Goal: Information Seeking & Learning: Learn about a topic

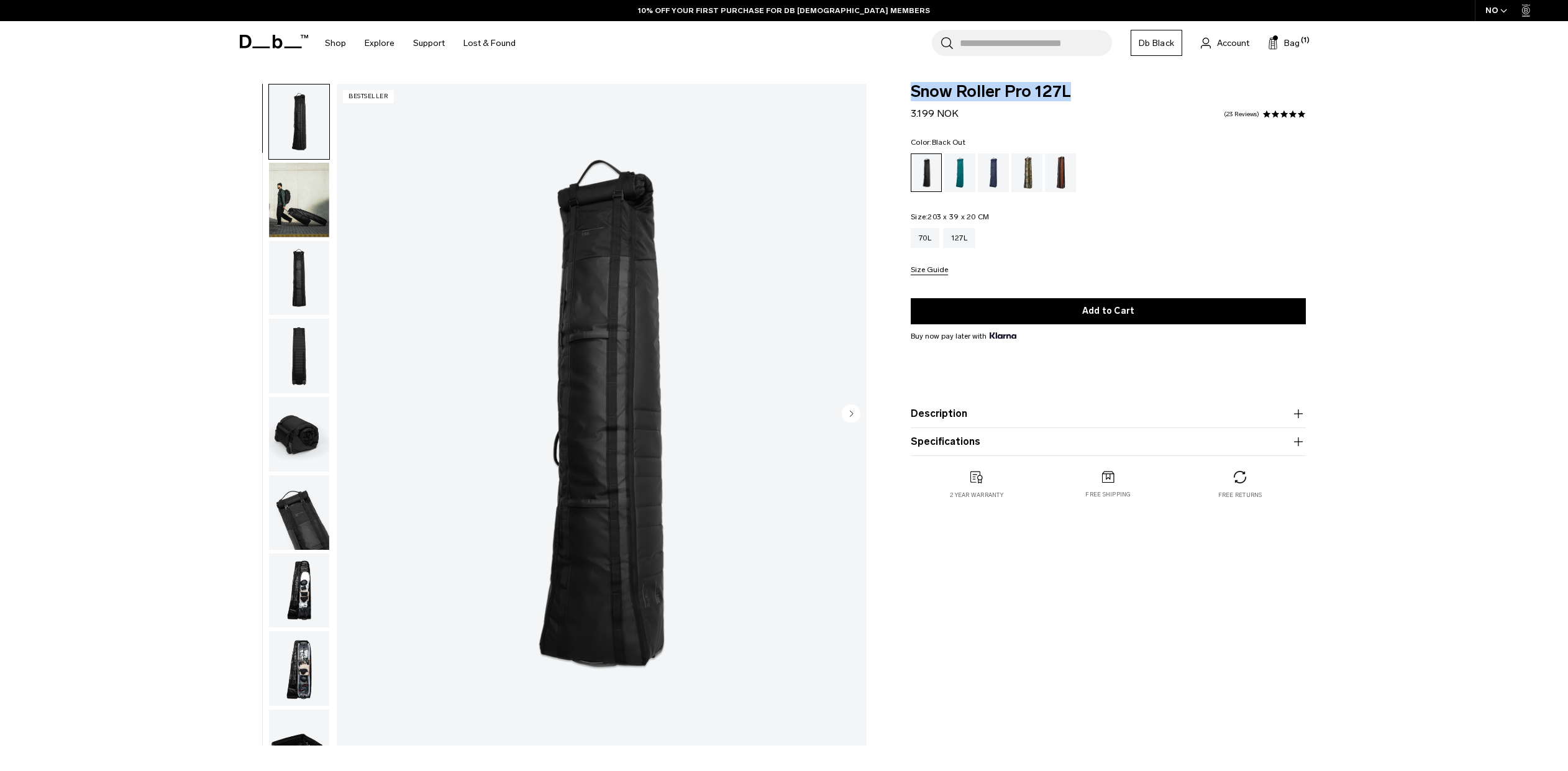
drag, startPoint x: 1018, startPoint y: 99, endPoint x: 914, endPoint y: 98, distance: 104.0
click at [914, 98] on span "Snow Roller Pro 127L" at bounding box center [1108, 92] width 395 height 16
copy span "Snow Roller Pro 127L"
click at [1019, 46] on input "Search for Bags, Luggage..." at bounding box center [1036, 43] width 152 height 26
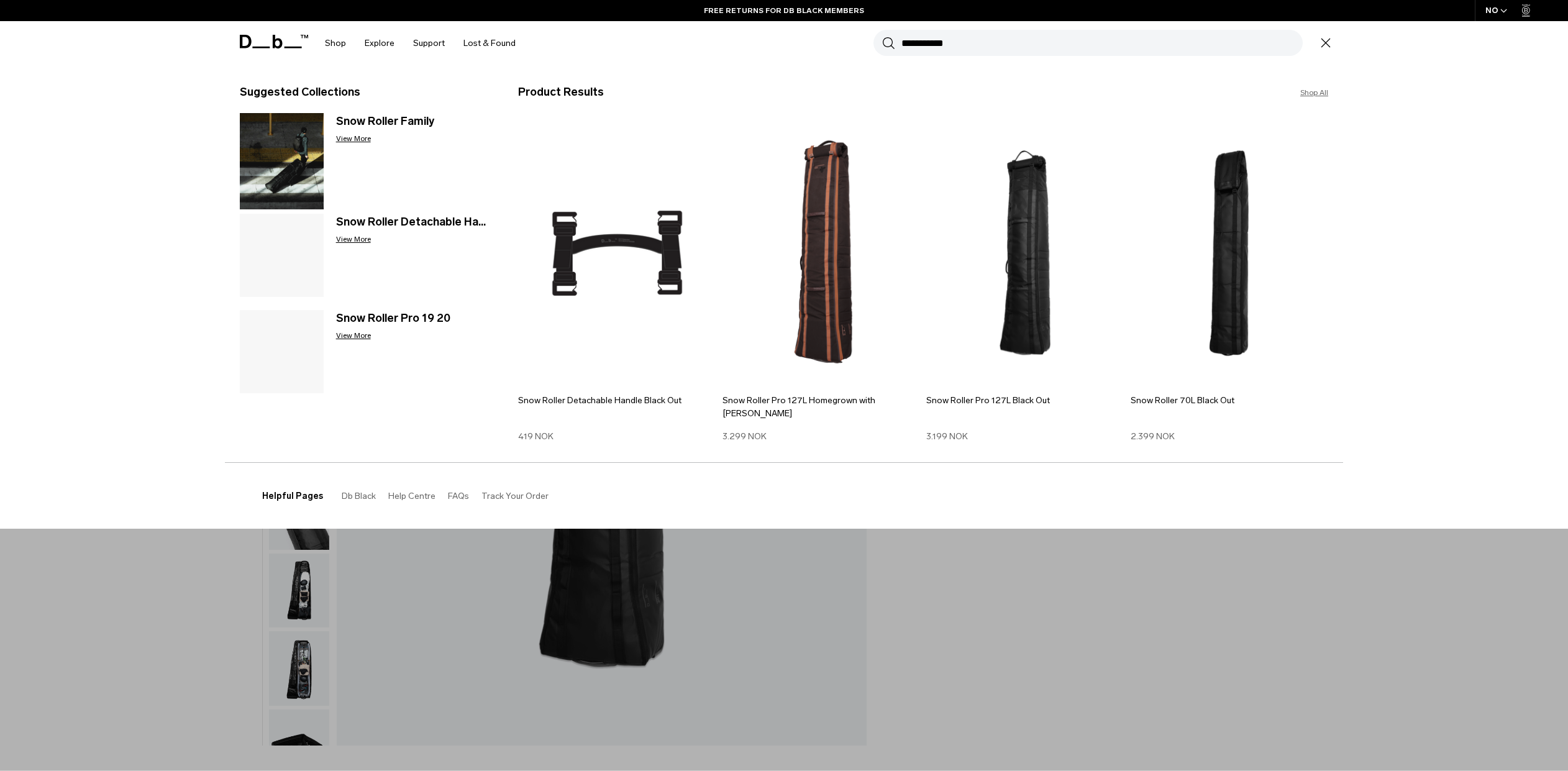
type input "**********"
click at [1143, 66] on section "BUY NOW, PAY LATER WITH KLARNA 10% OFF YOUR FIRST PURCHASE FOR DB BLACK MEMBERS…" at bounding box center [784, 33] width 1568 height 66
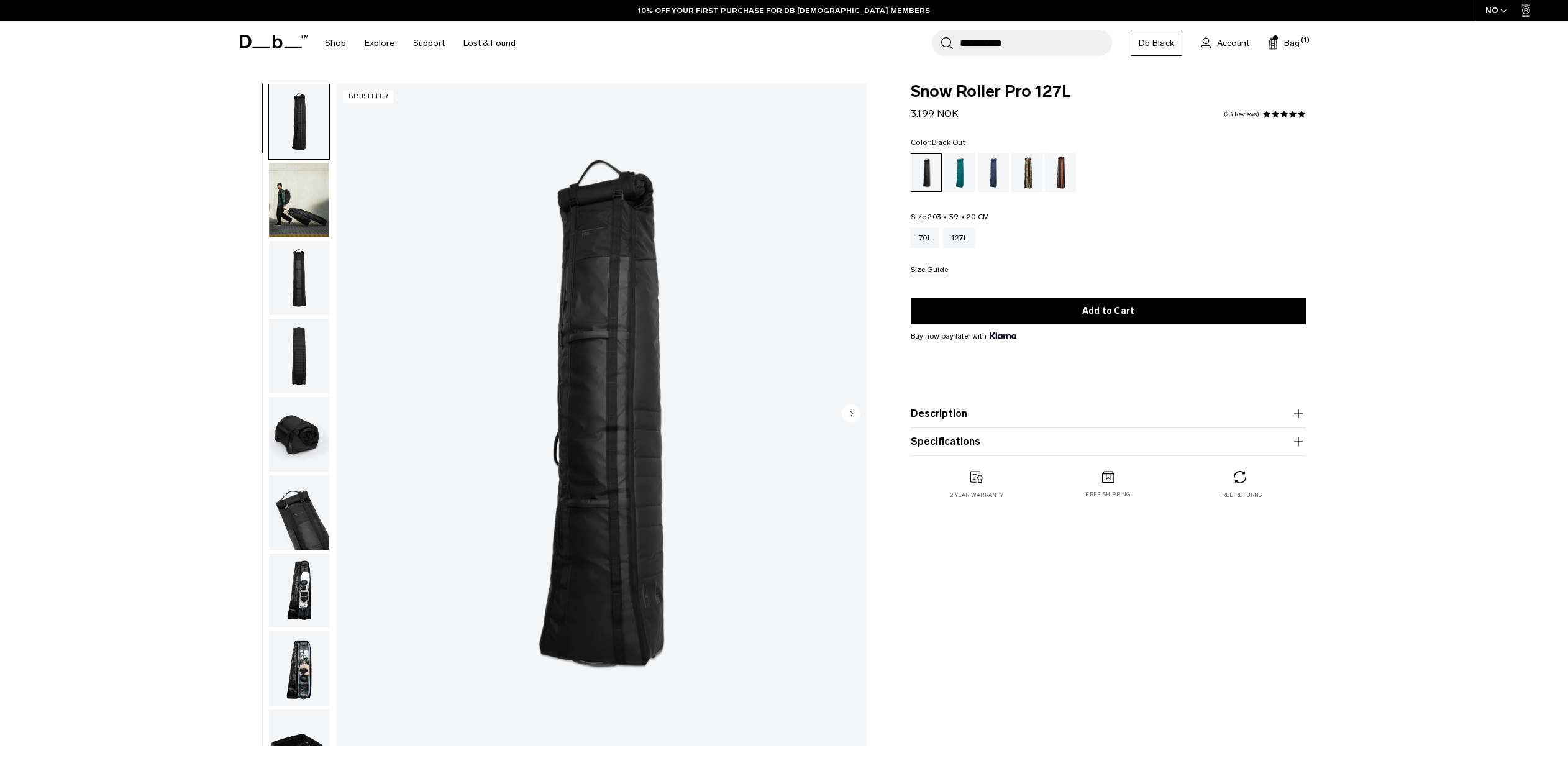
click at [1021, 44] on input "**********" at bounding box center [1036, 43] width 152 height 26
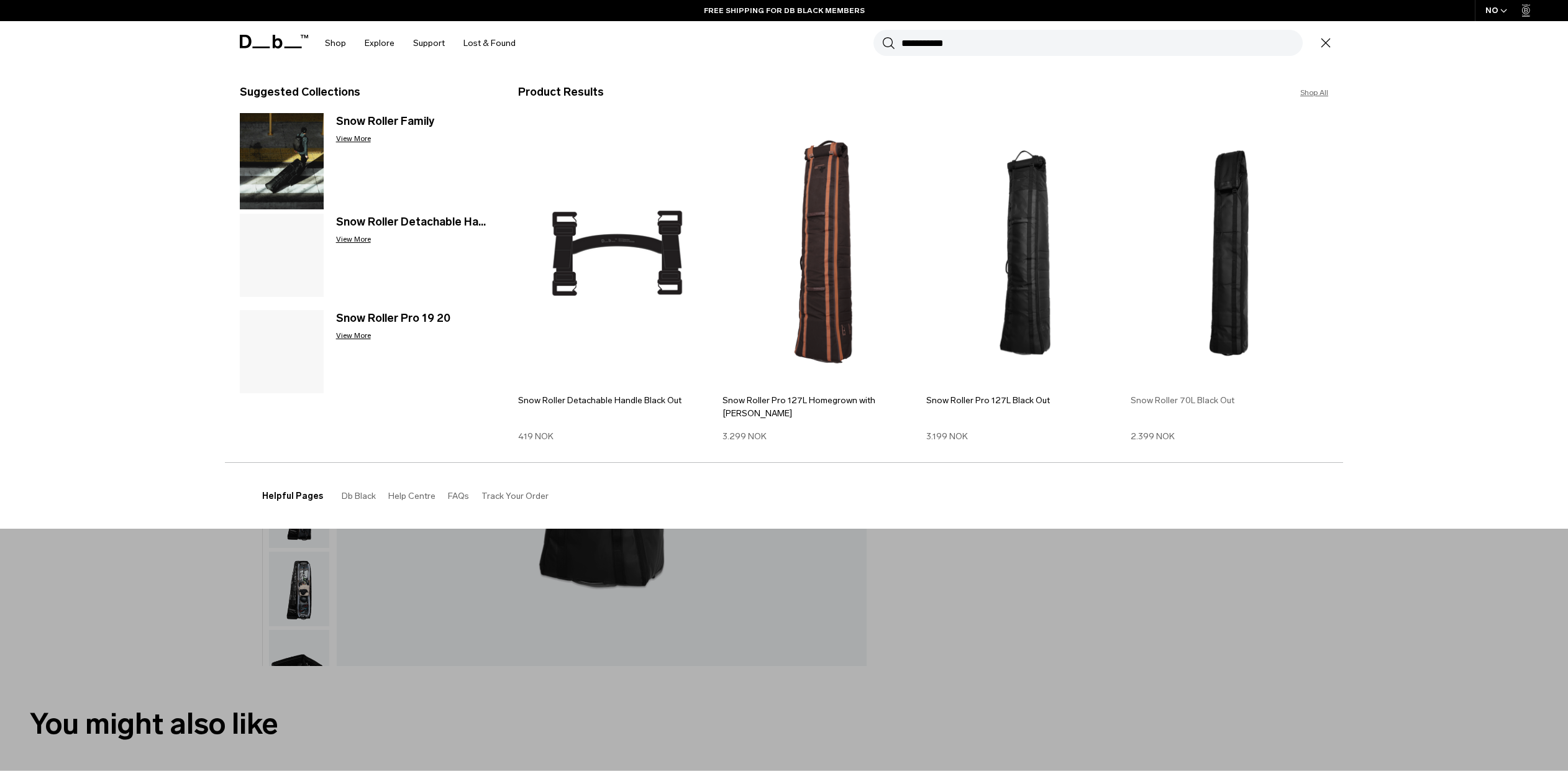
scroll to position [81, 0]
click at [1225, 354] on img at bounding box center [1230, 253] width 198 height 267
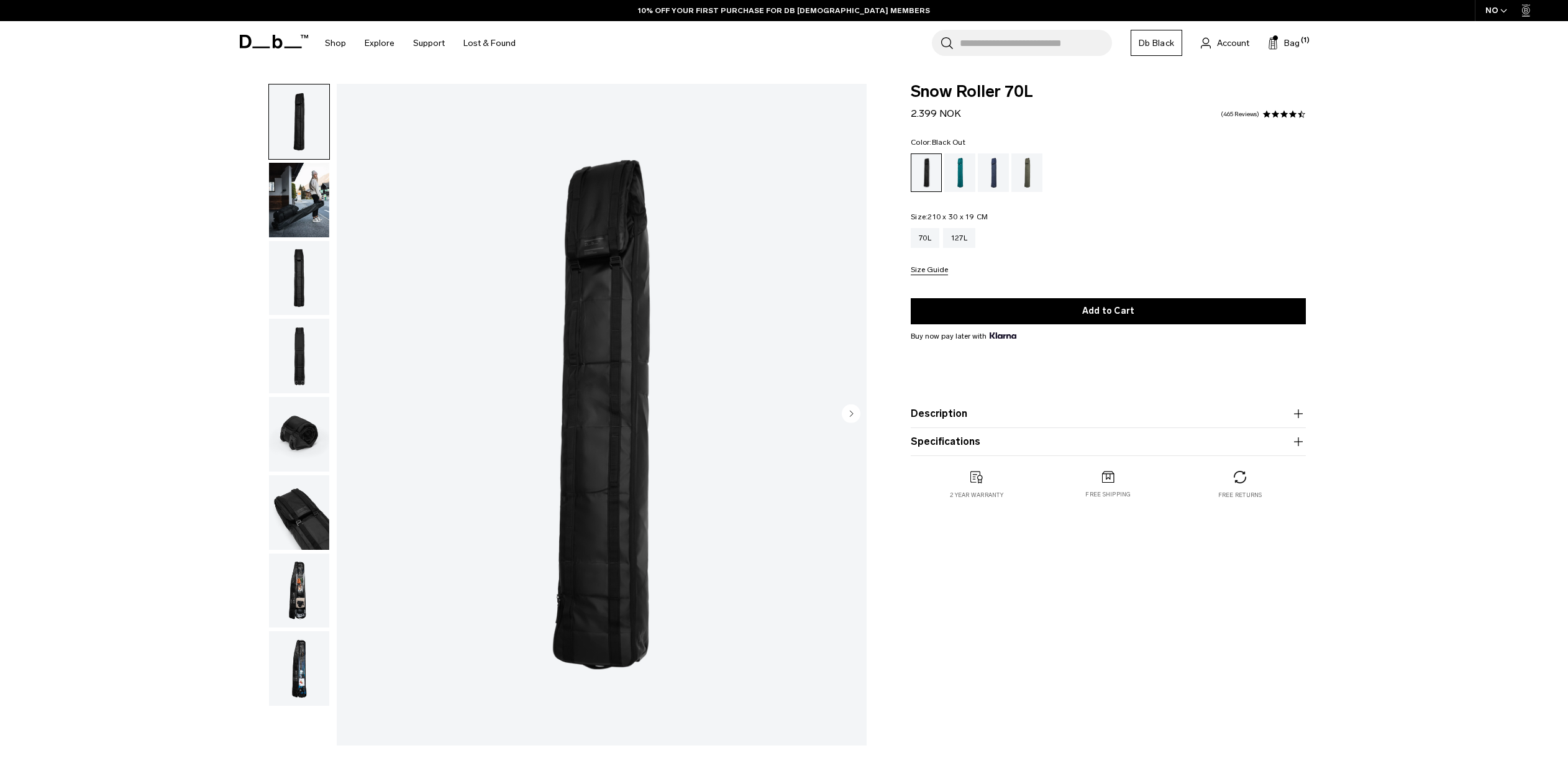
click at [1286, 114] on span at bounding box center [1285, 115] width 9 height 9
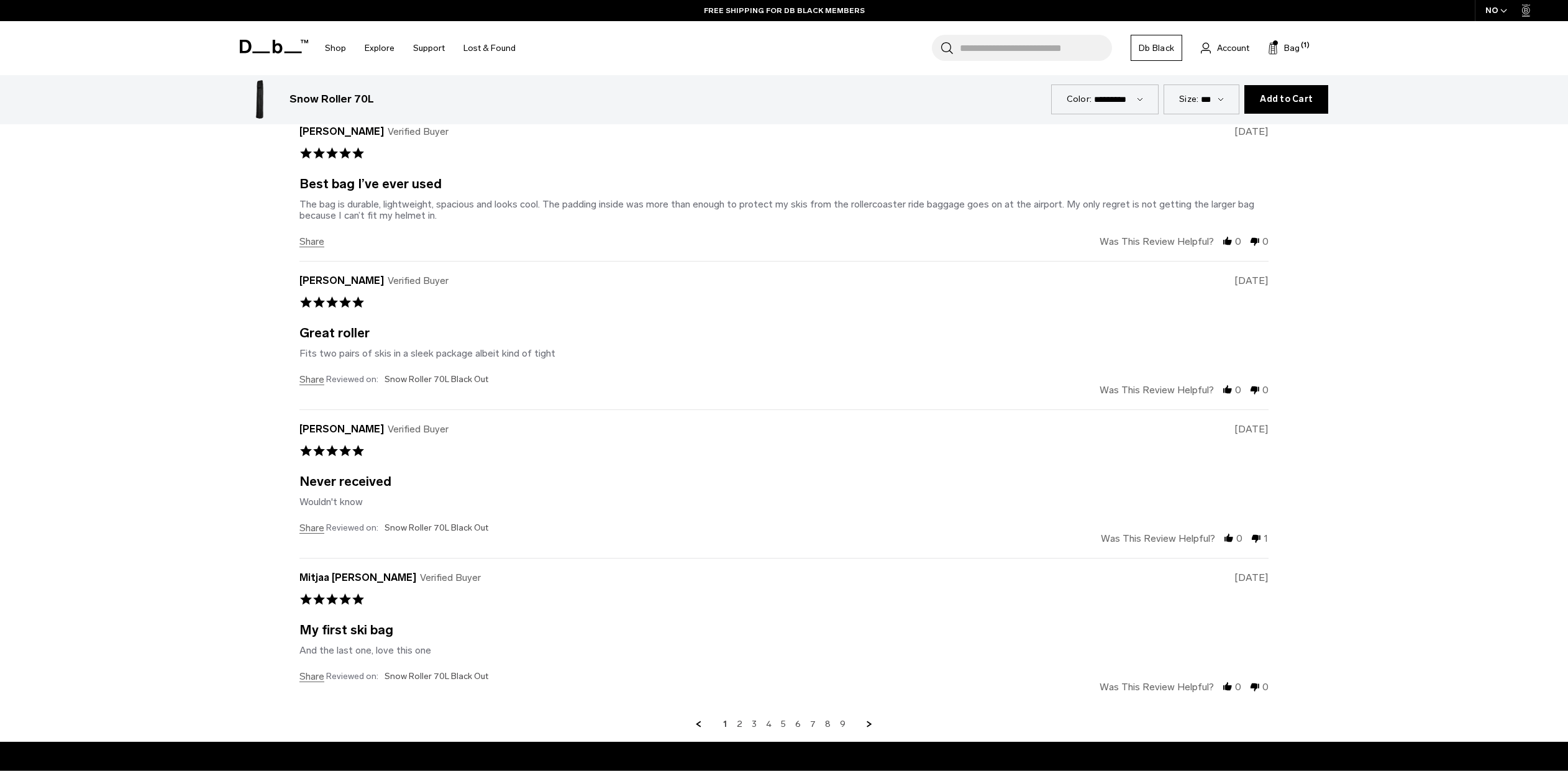
scroll to position [3941, 0]
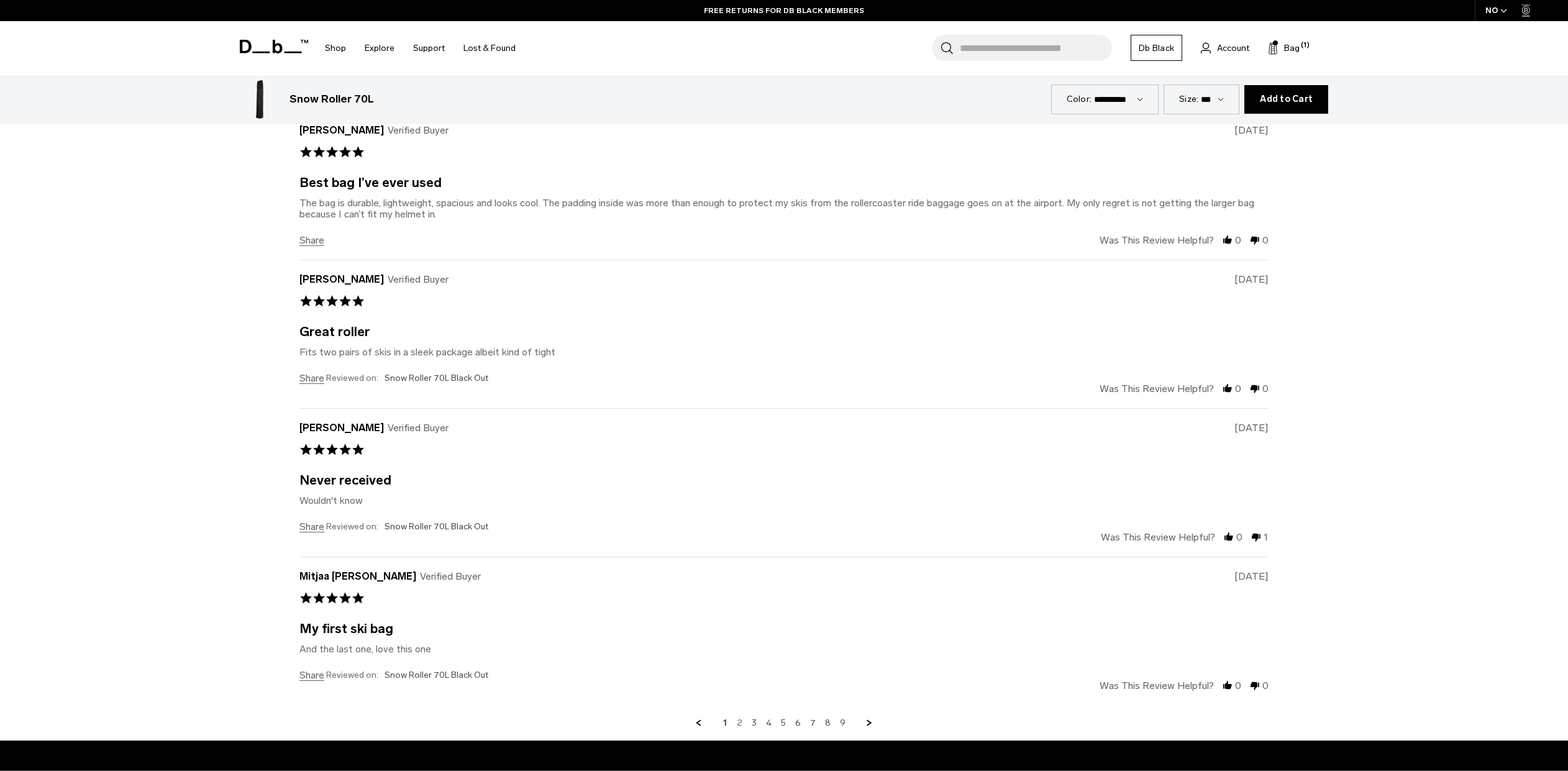
click at [741, 720] on link "2" at bounding box center [740, 724] width 5 height 11
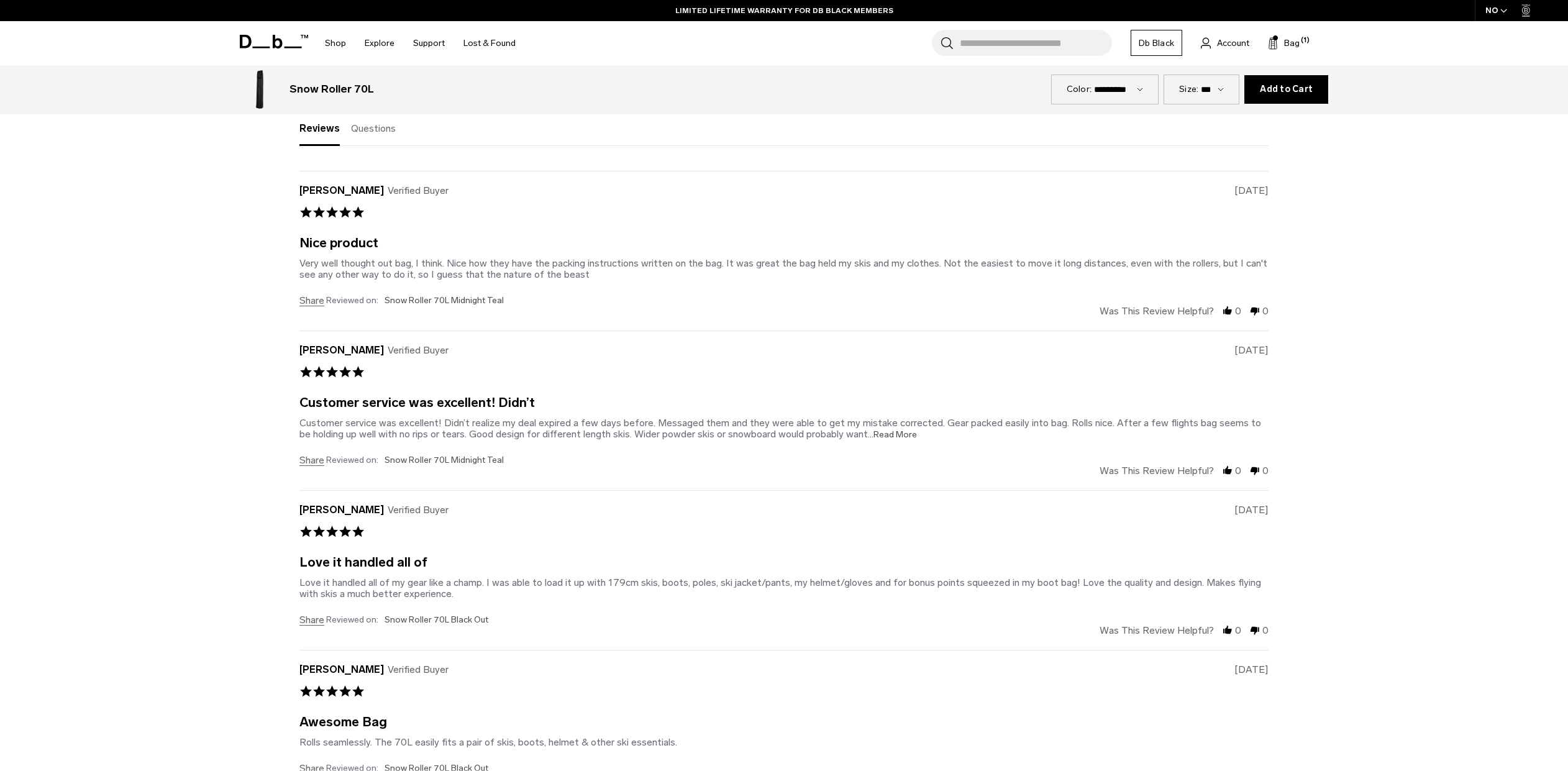
scroll to position [3701, 0]
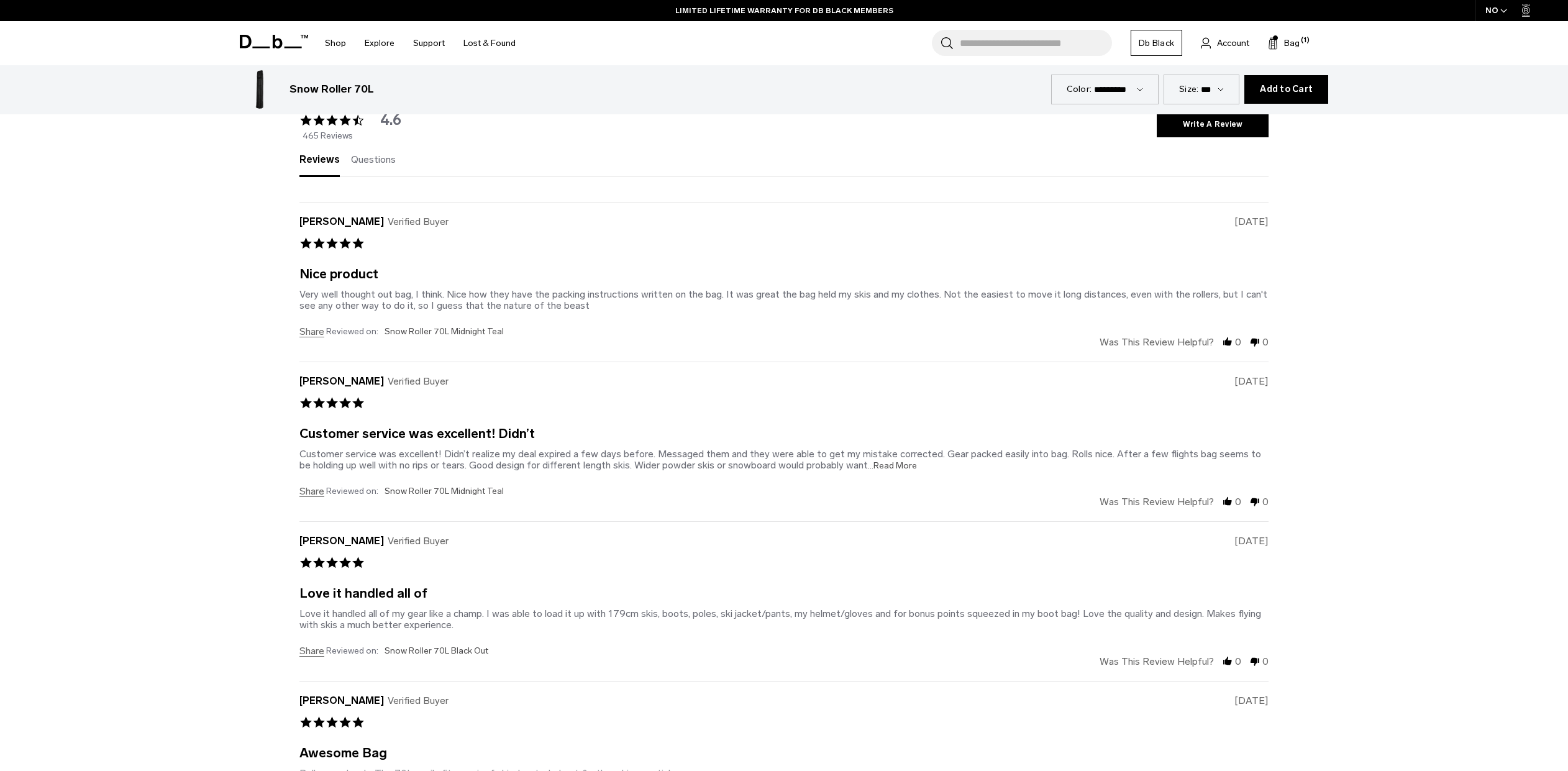
click at [335, 244] on span at bounding box center [332, 243] width 13 height 13
click at [346, 119] on span at bounding box center [345, 119] width 13 height 16
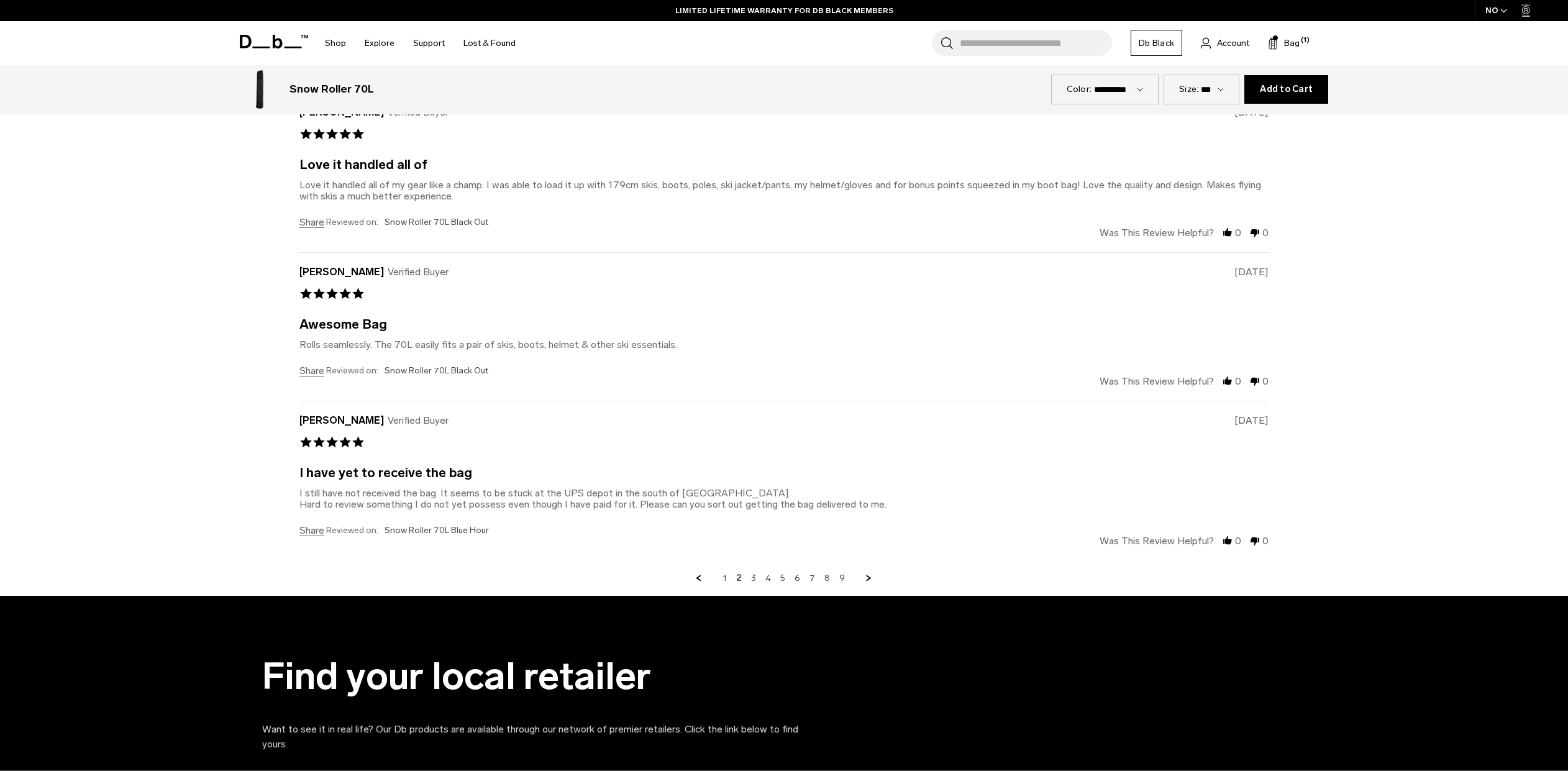
scroll to position [4114, 0]
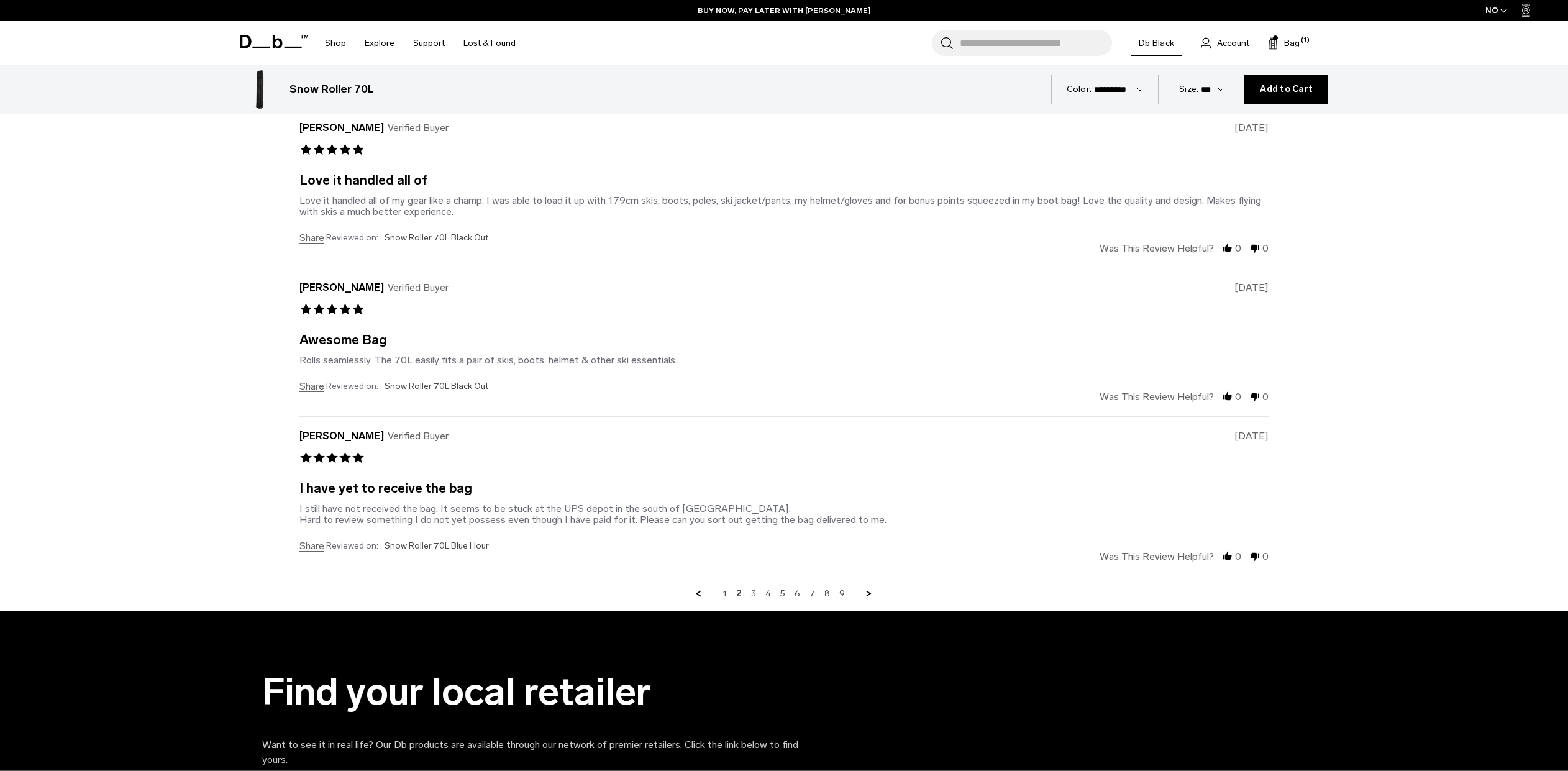
click at [754, 594] on link "3" at bounding box center [753, 594] width 5 height 11
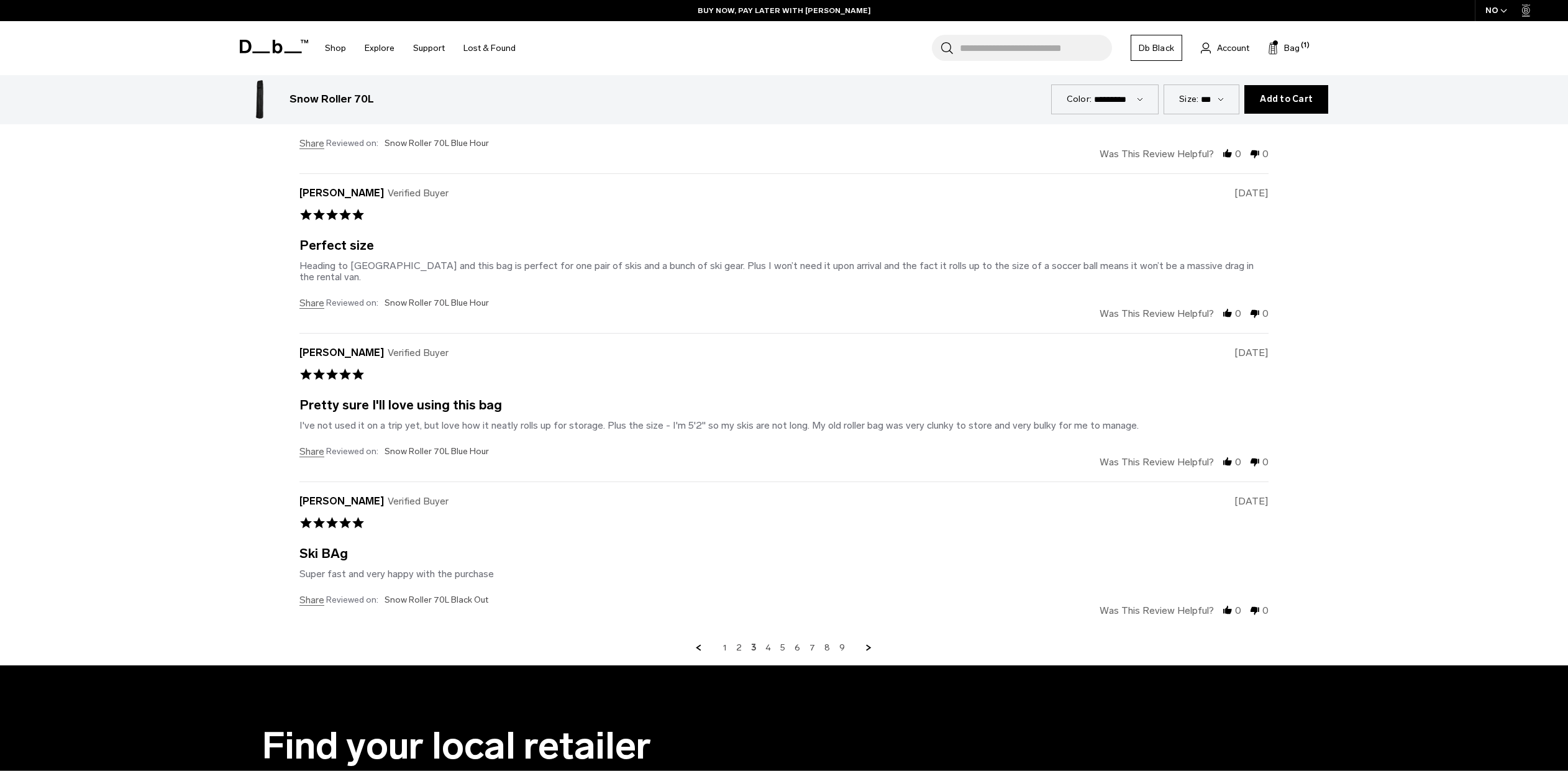
scroll to position [4028, 0]
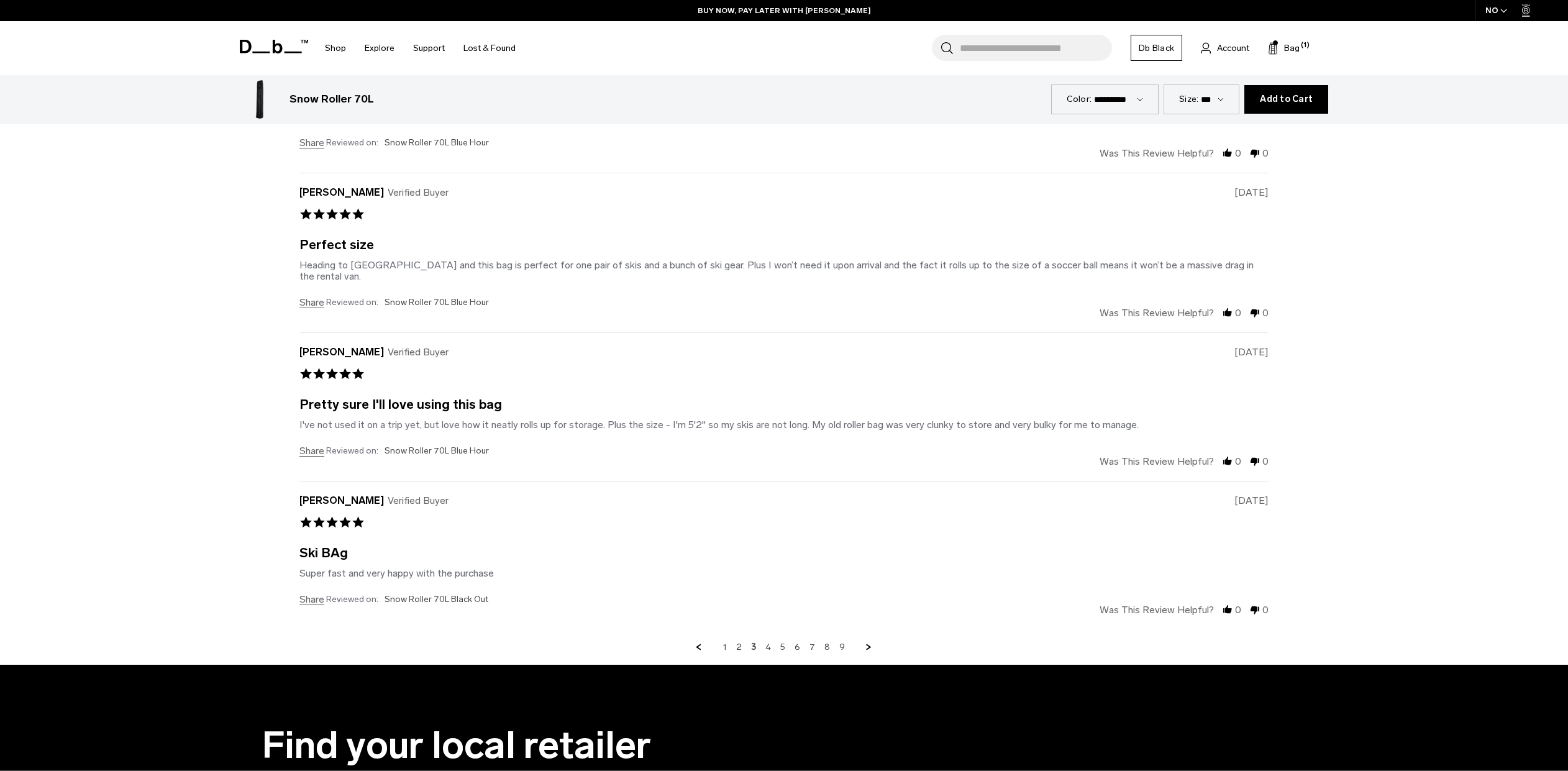
click at [773, 642] on div "1 2 3 4 5 6 7 8 9" at bounding box center [784, 647] width 969 height 11
click at [770, 642] on link "4" at bounding box center [768, 647] width 5 height 11
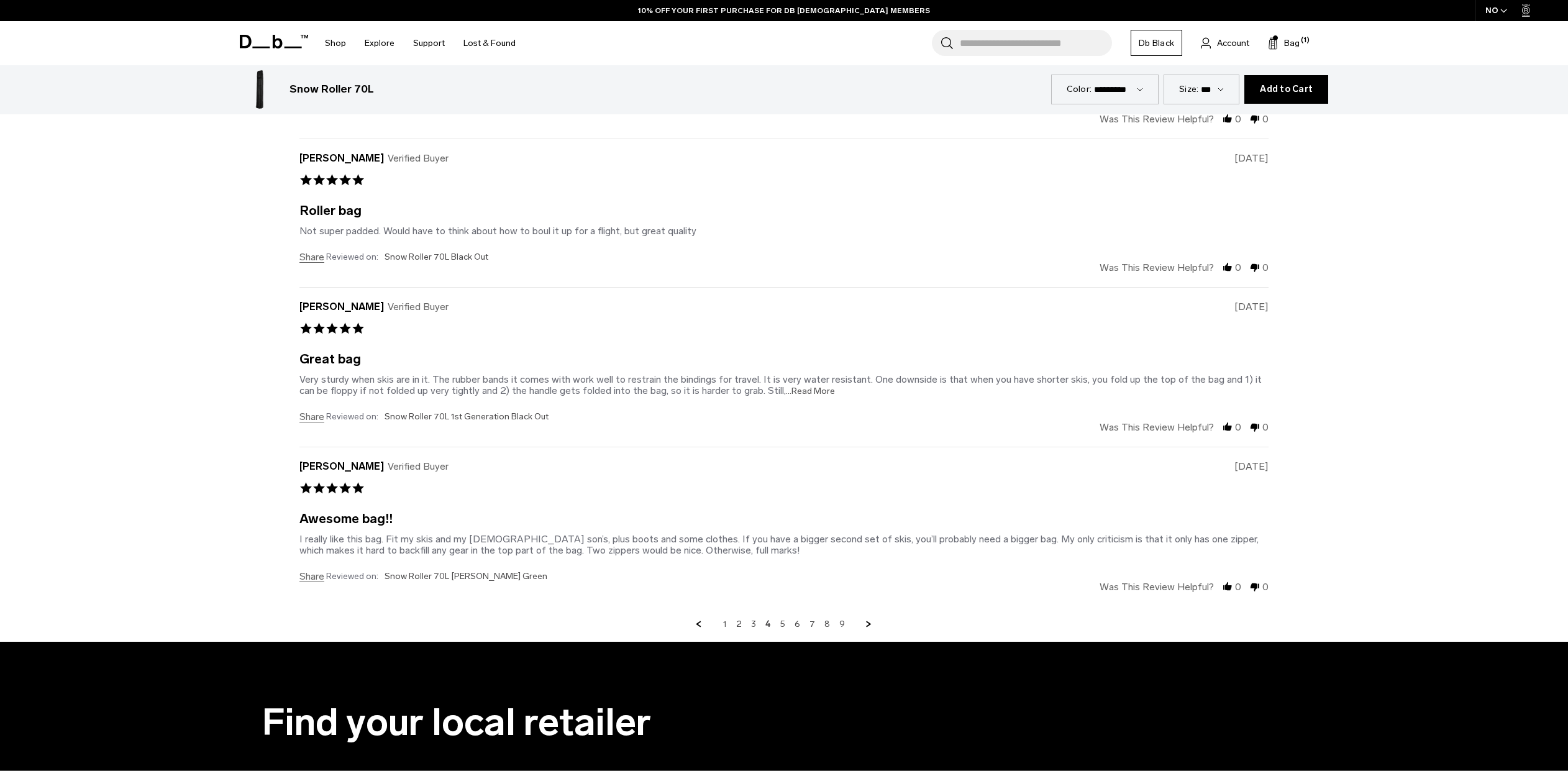
scroll to position [4390, 0]
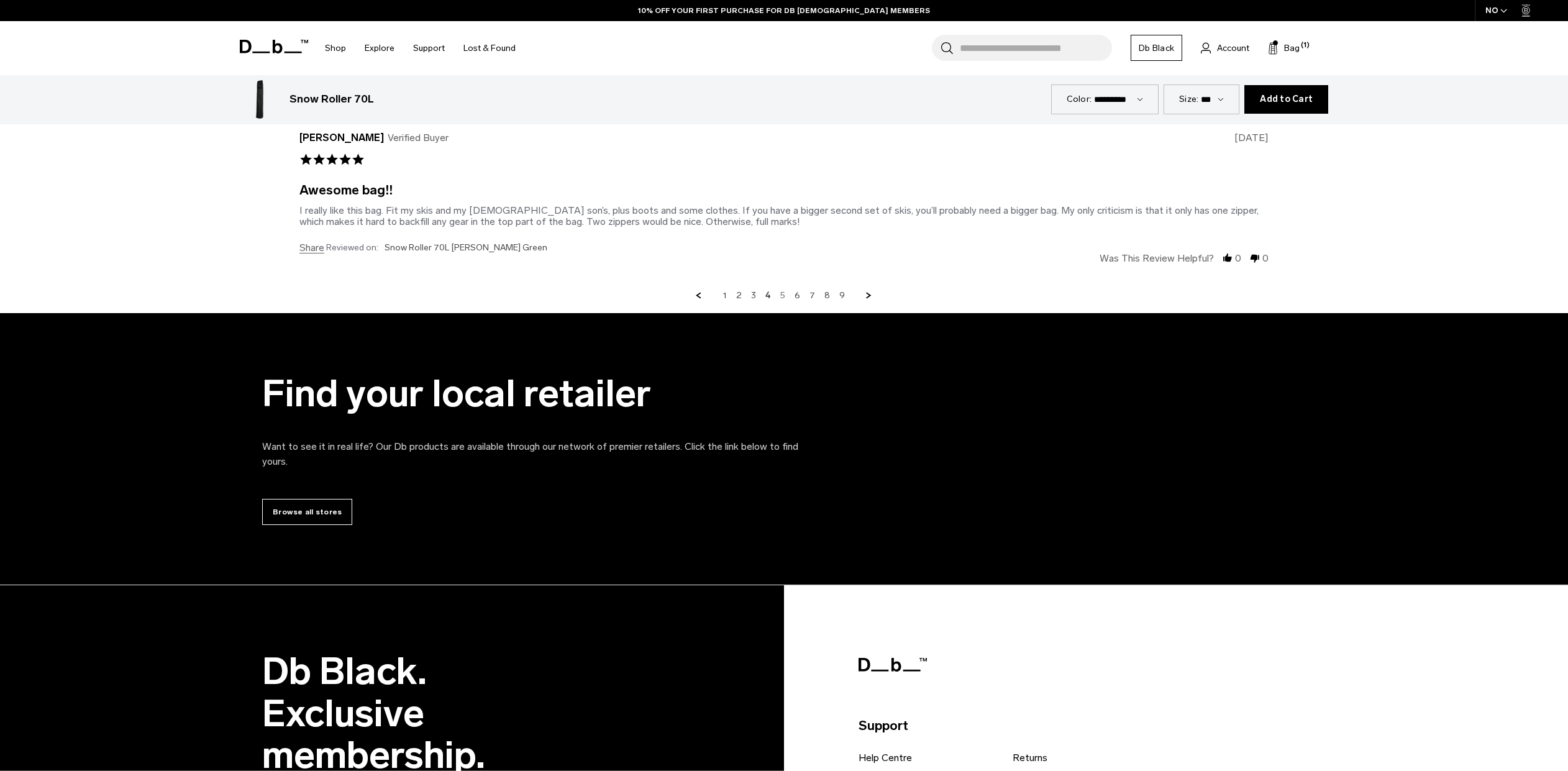
click at [784, 295] on link "5" at bounding box center [783, 296] width 5 height 11
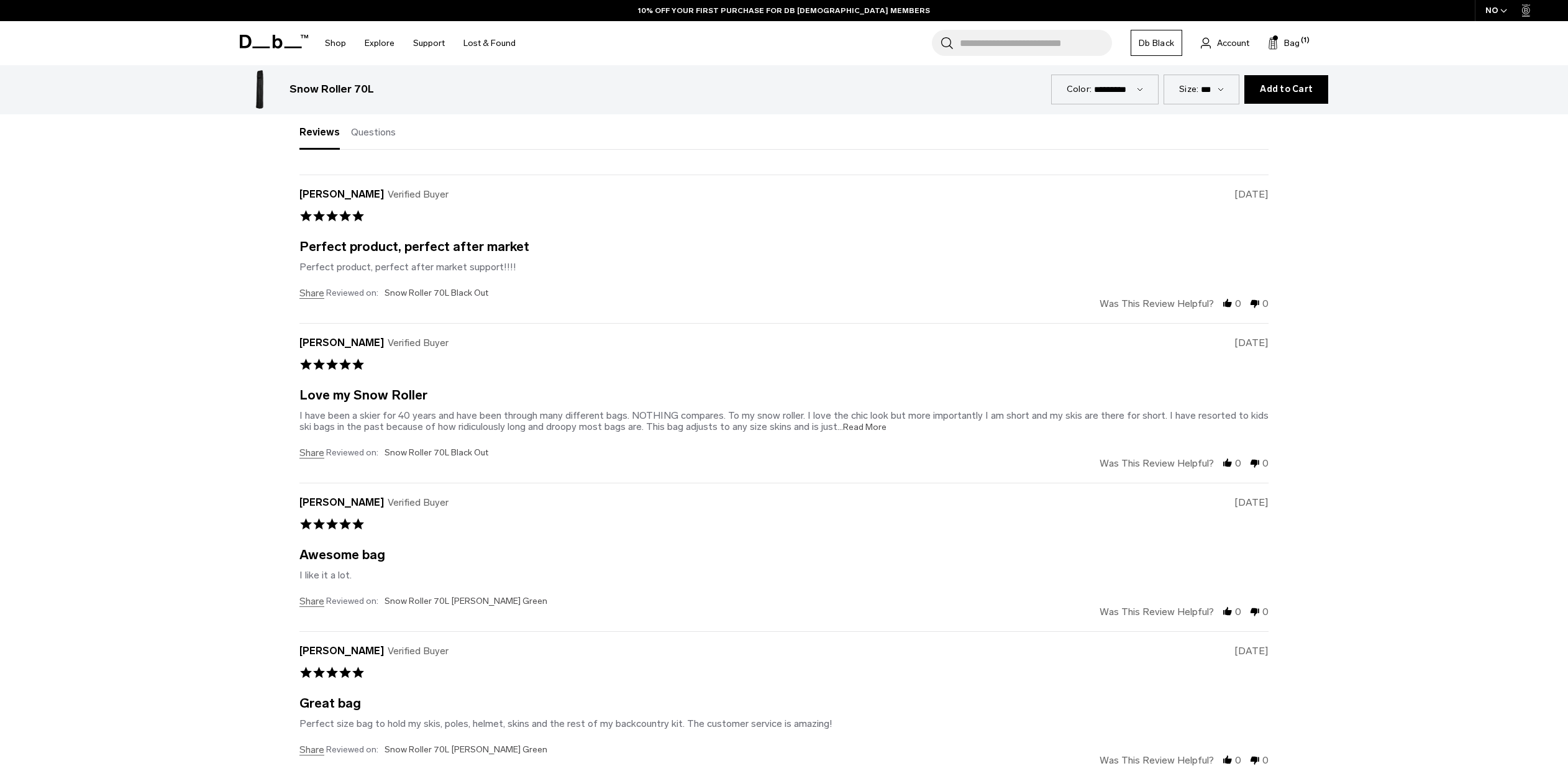
scroll to position [4455, 0]
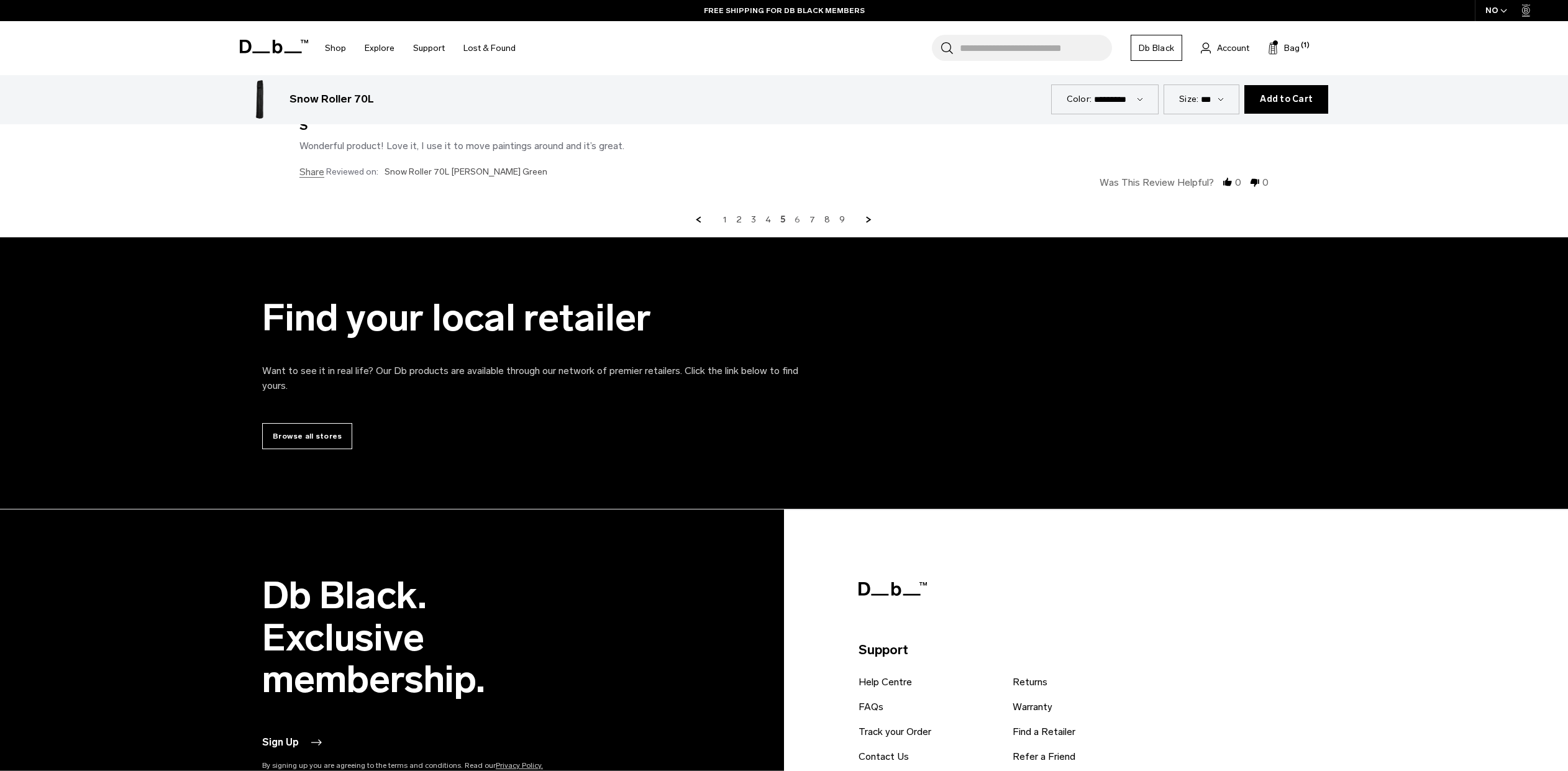
click at [796, 221] on link "6" at bounding box center [797, 220] width 5 height 11
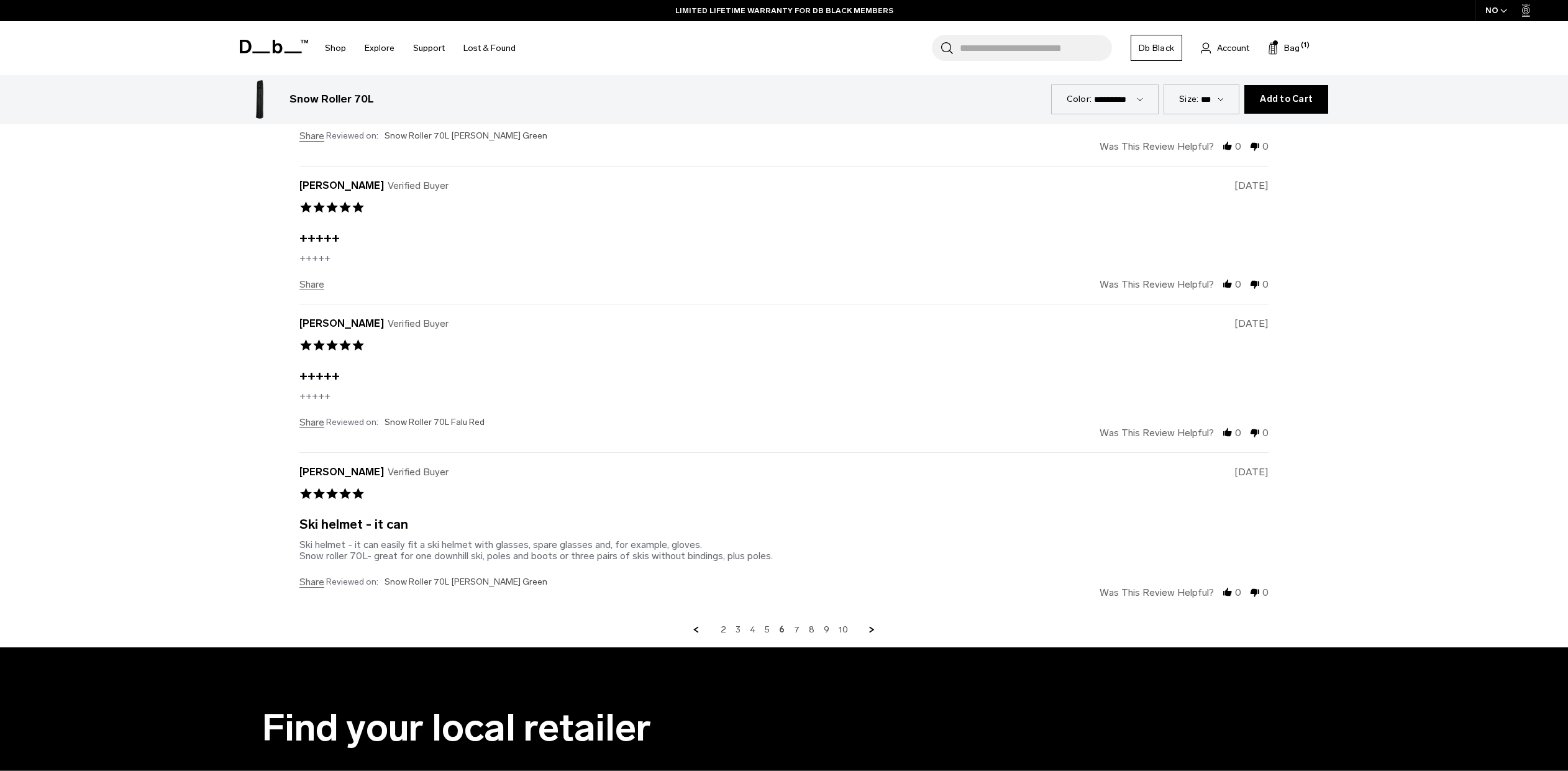
scroll to position [4033, 0]
click at [796, 629] on link "7" at bounding box center [797, 631] width 5 height 11
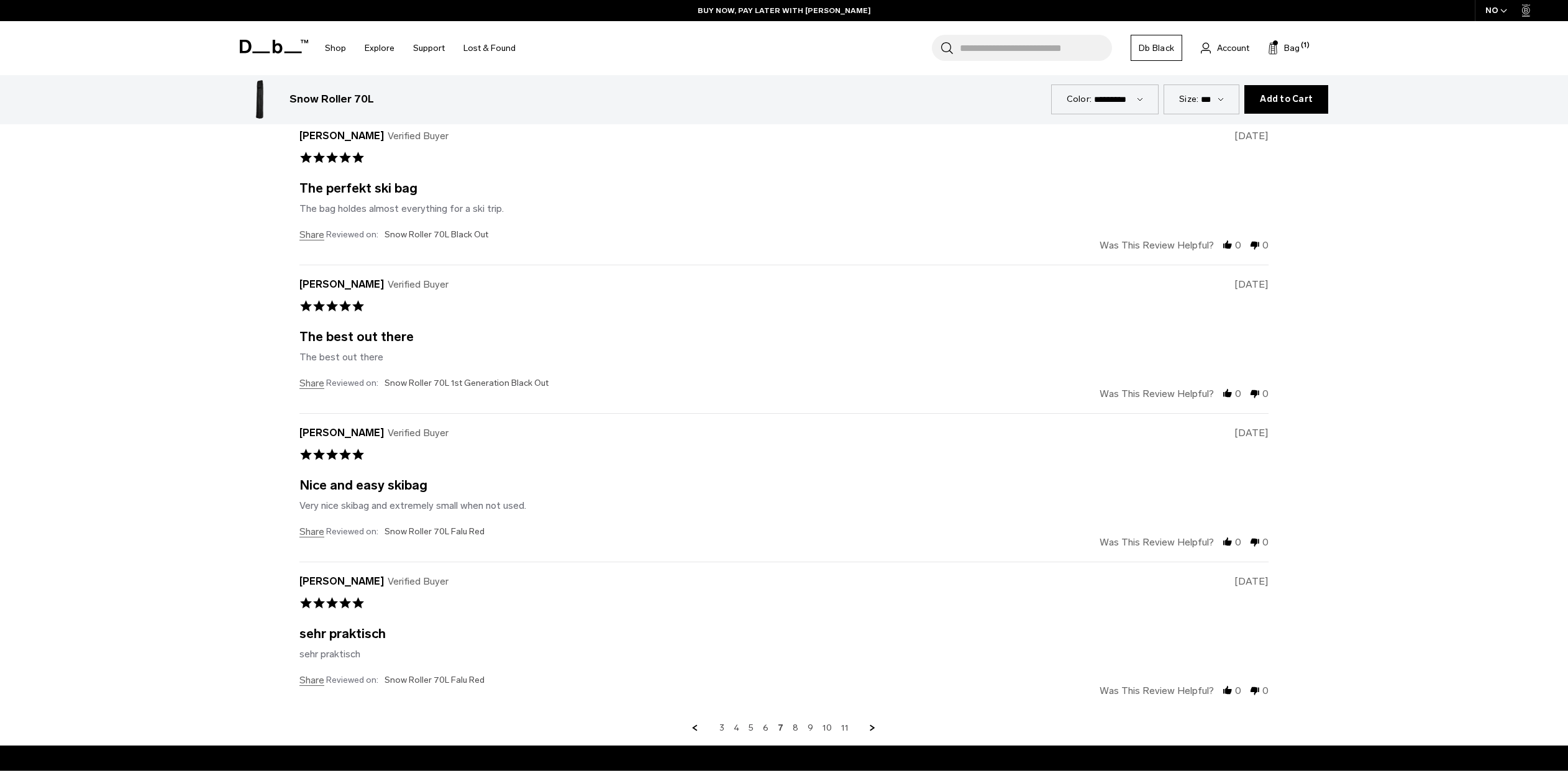
scroll to position [3938, 0]
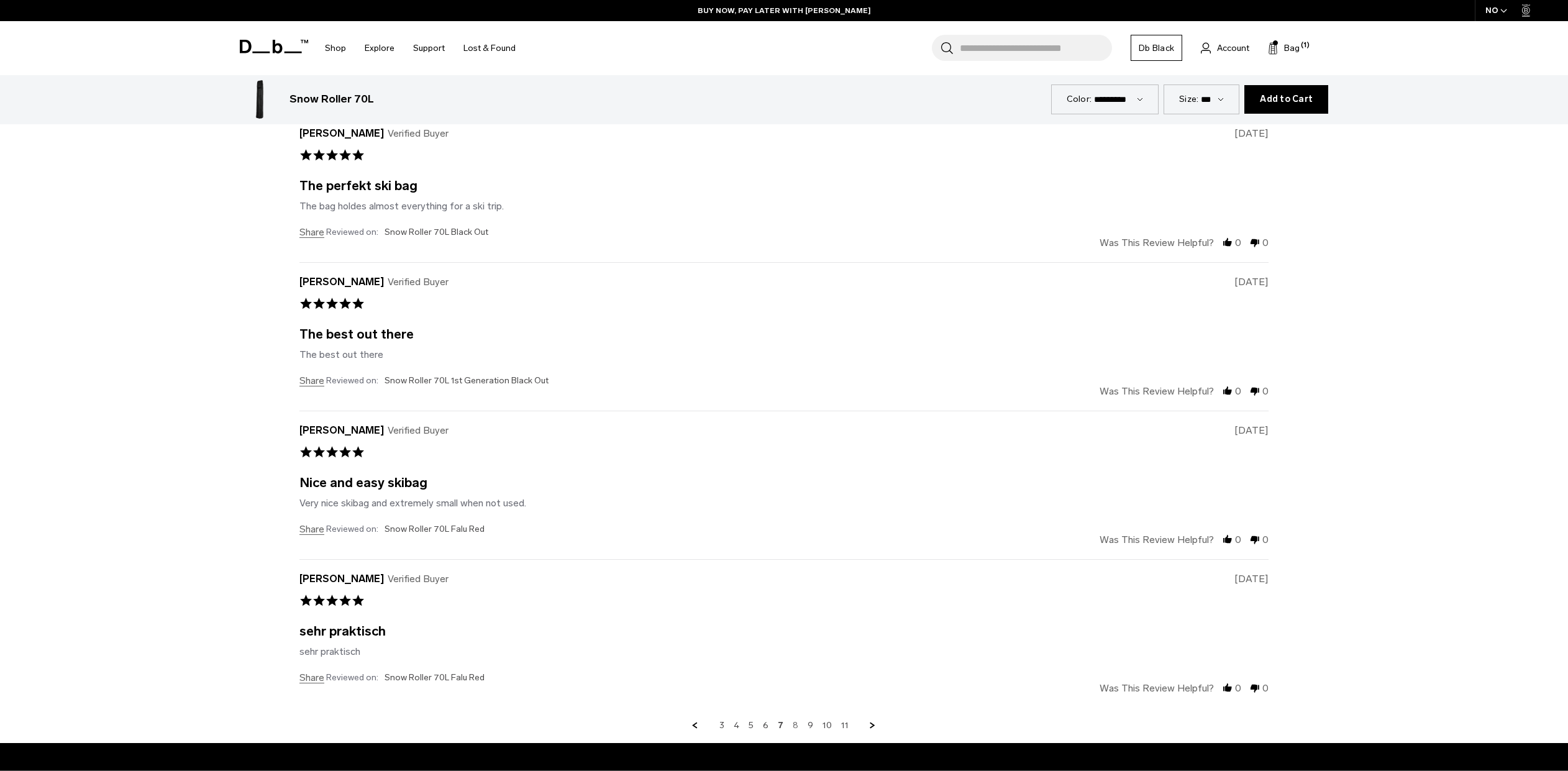
click at [795, 728] on link "8" at bounding box center [795, 725] width 5 height 11
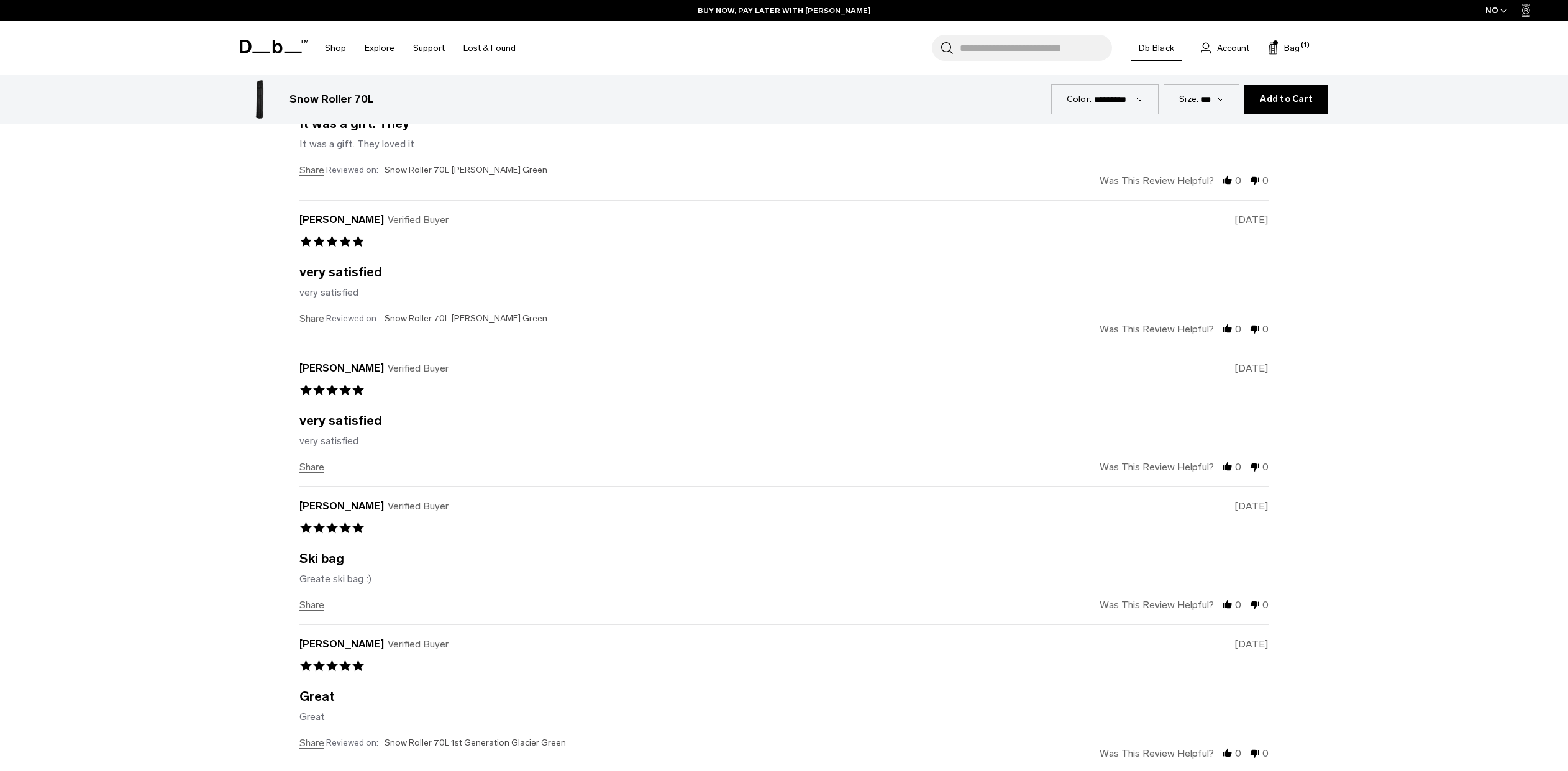
scroll to position [4104, 0]
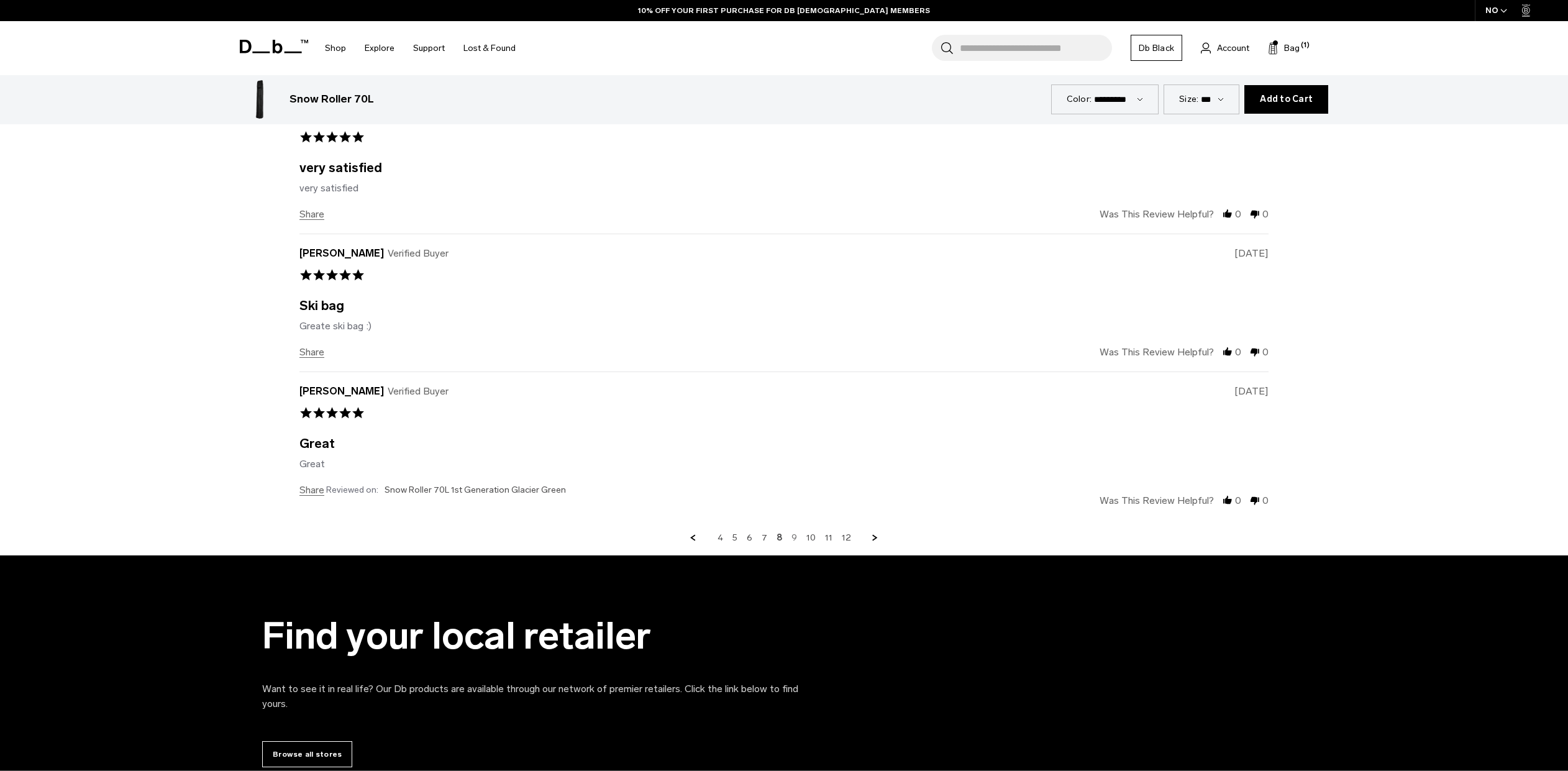
click at [792, 538] on link "9" at bounding box center [794, 538] width 5 height 11
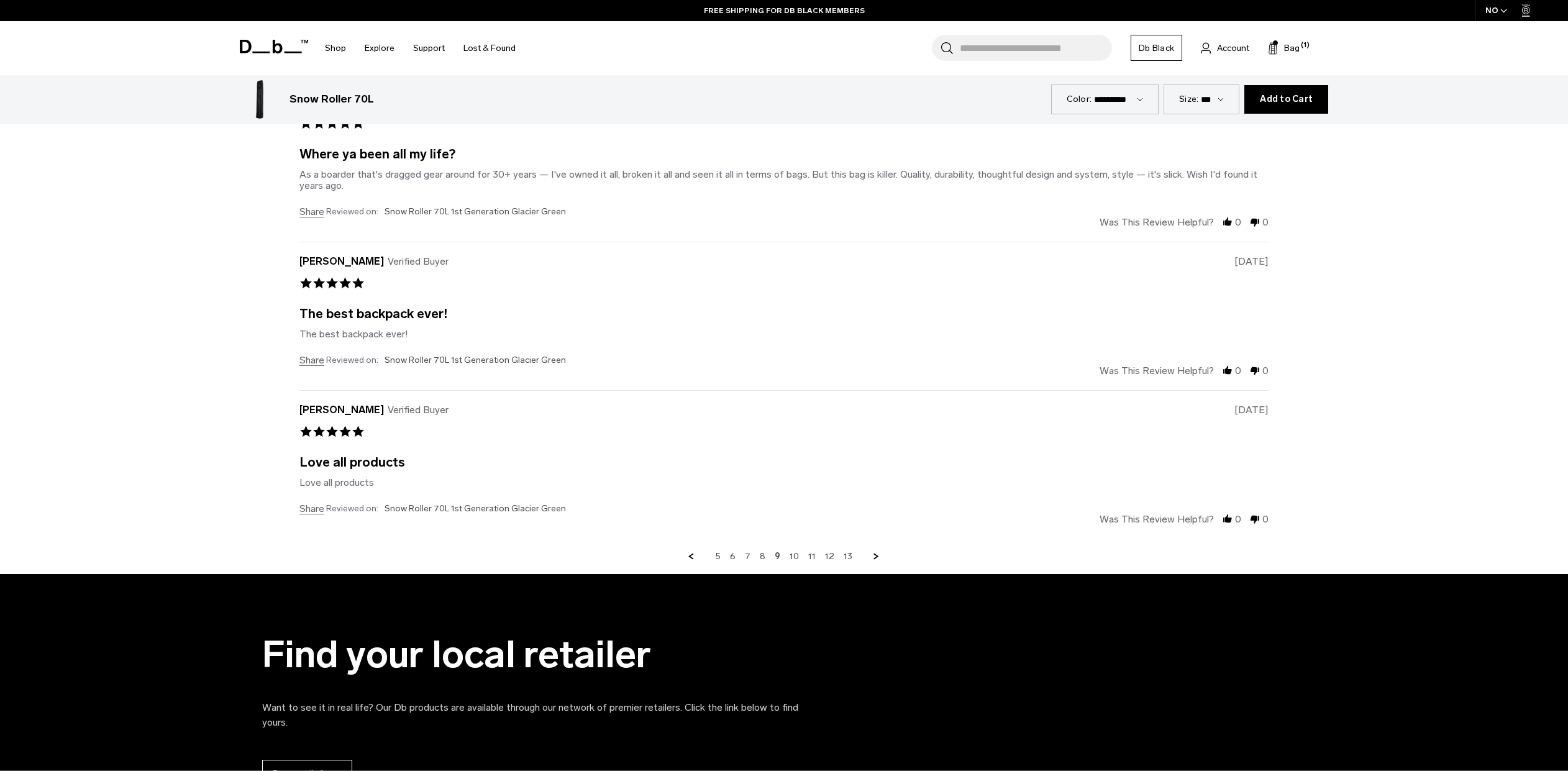
scroll to position [4347, 0]
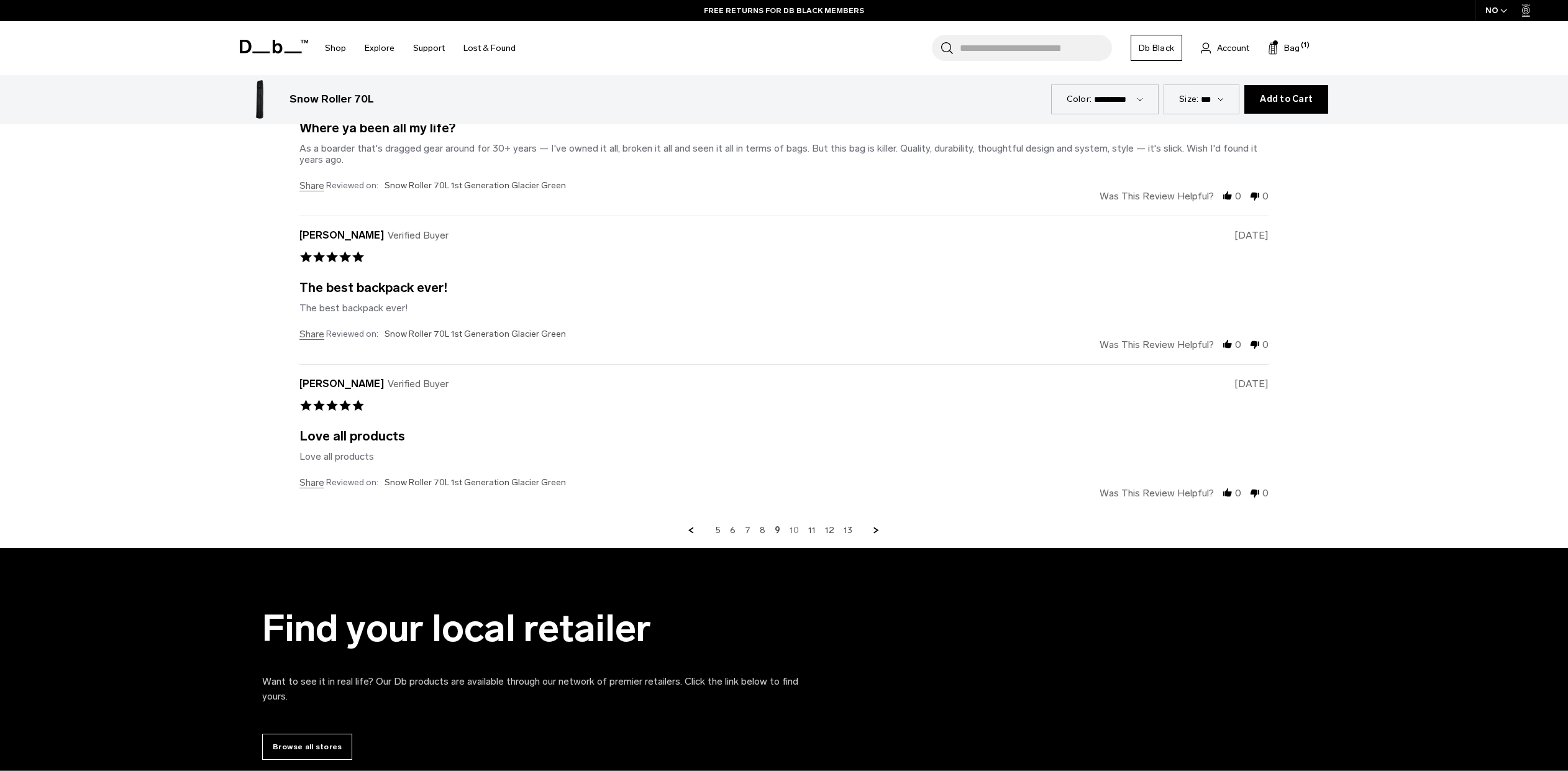
click at [791, 528] on link "10" at bounding box center [794, 531] width 9 height 11
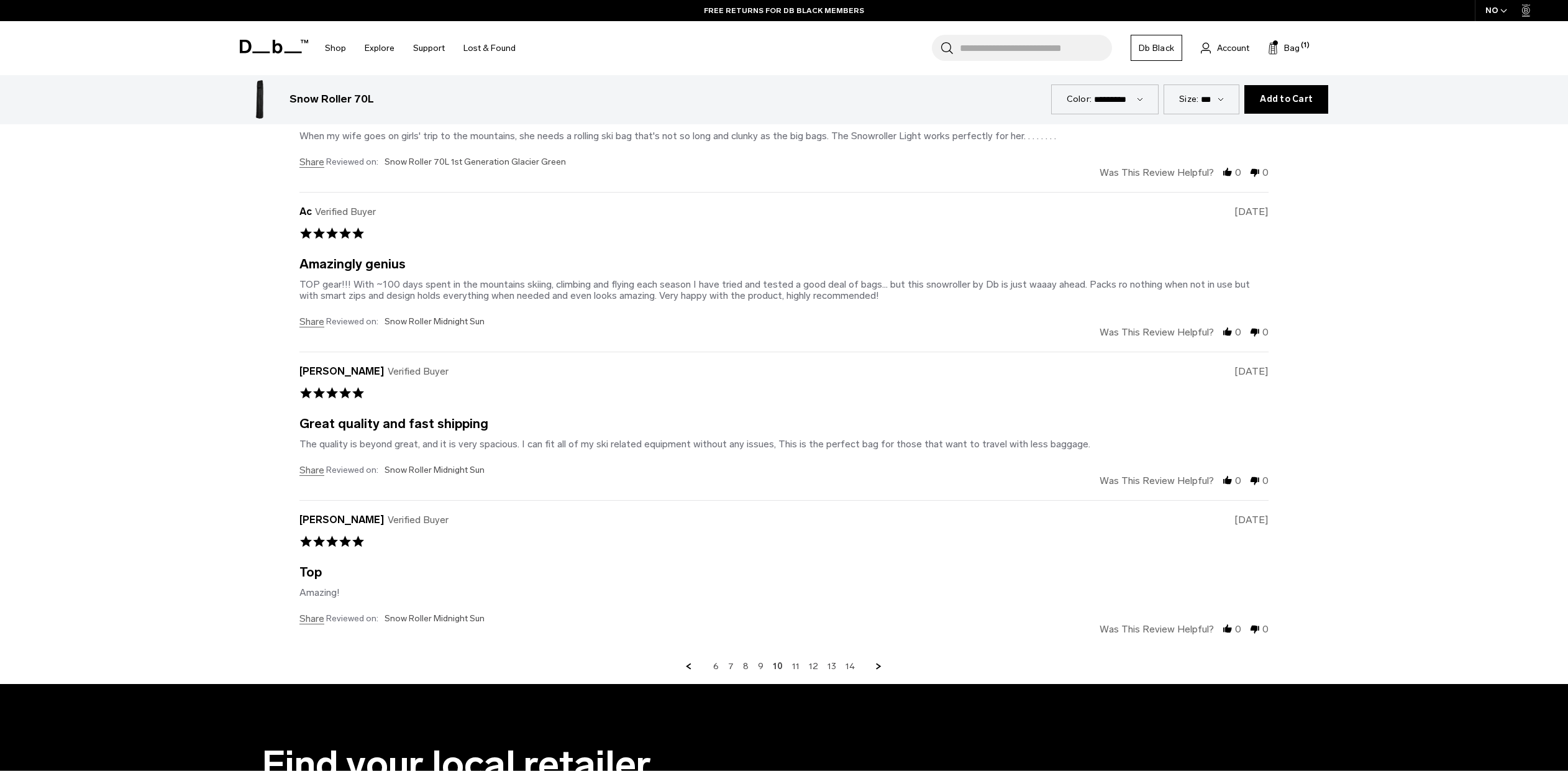
scroll to position [4009, 0]
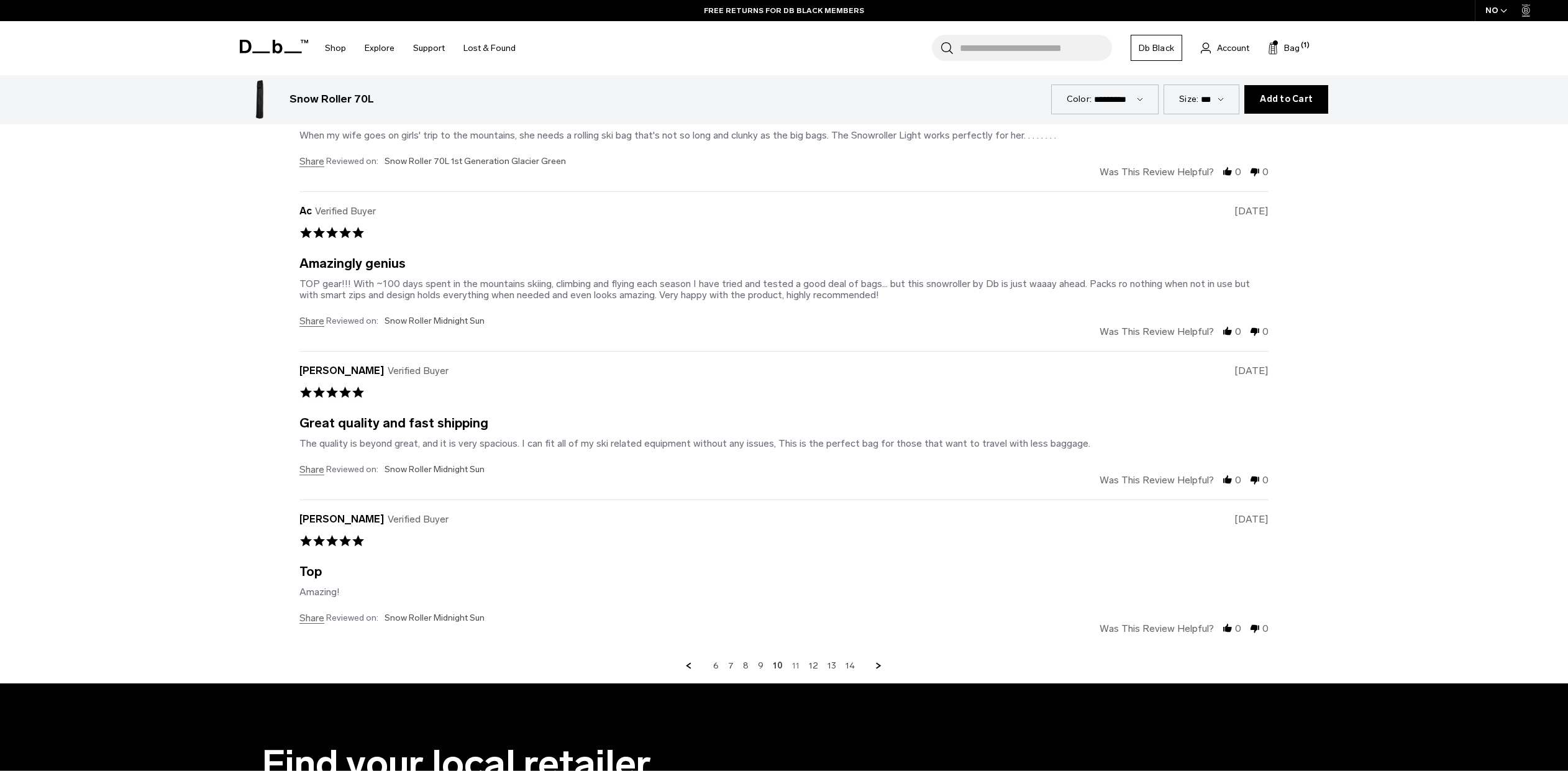
click at [794, 665] on link "11" at bounding box center [796, 666] width 7 height 11
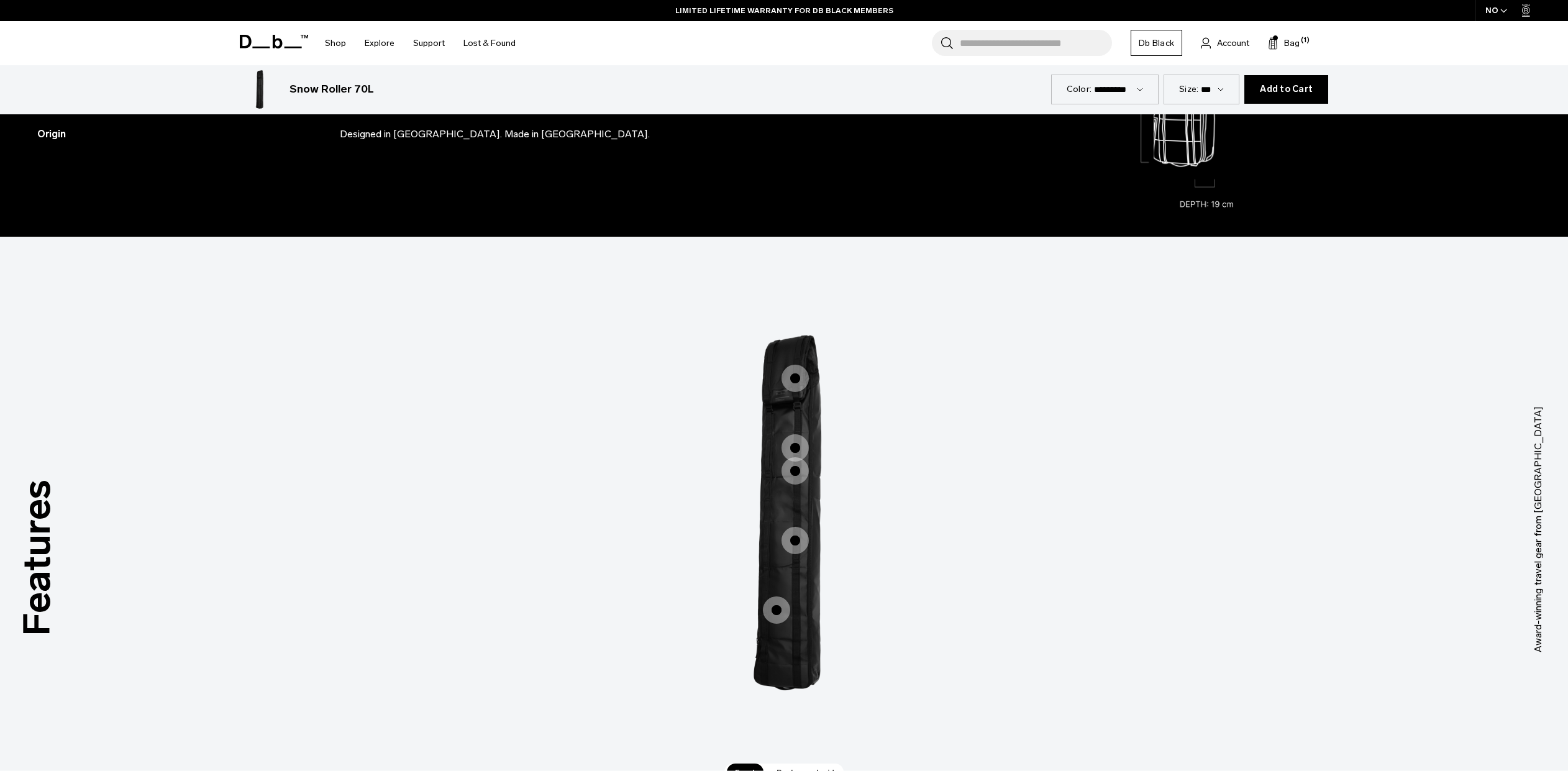
scroll to position [1566, 0]
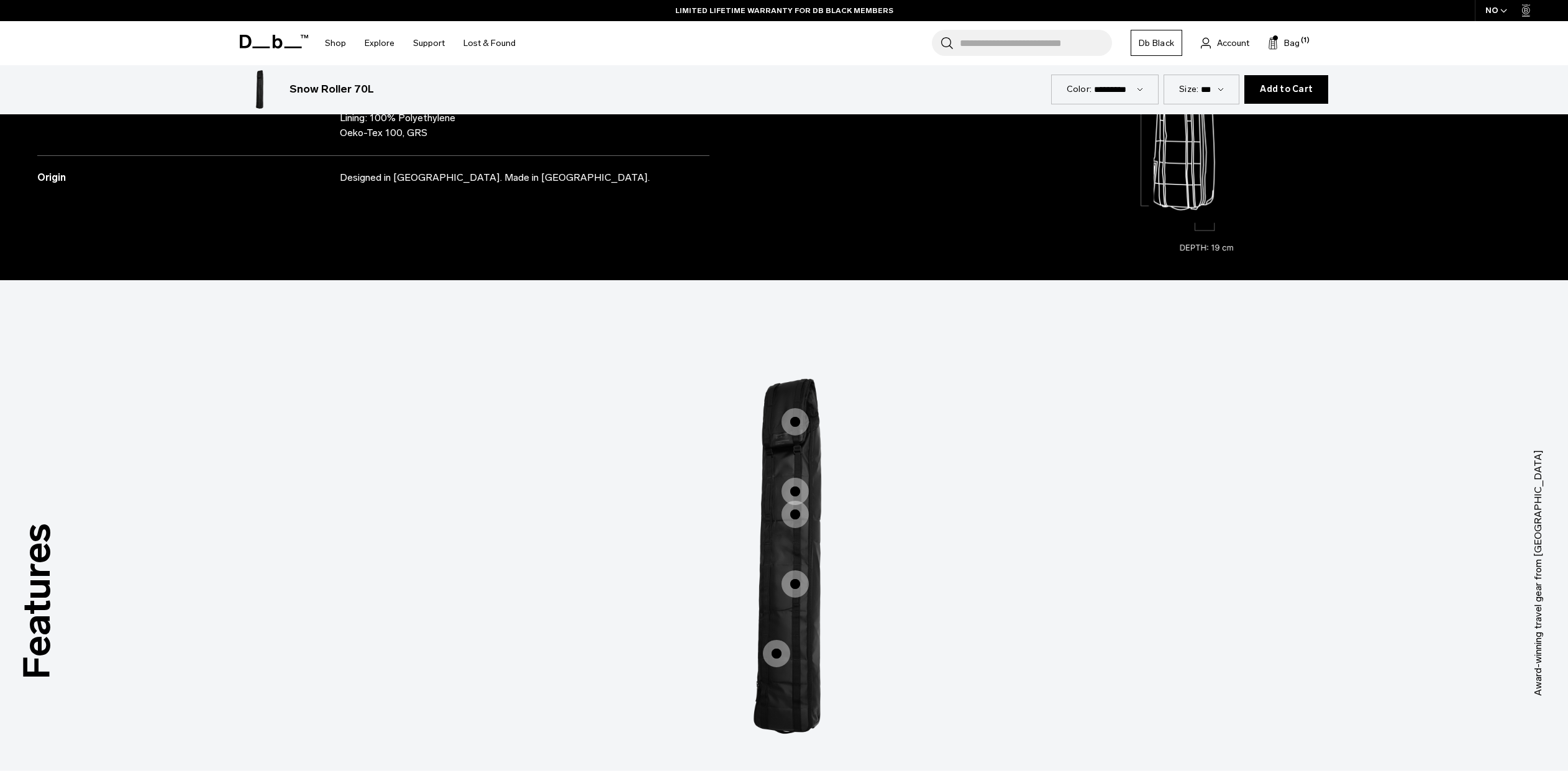
click at [800, 428] on span "1 / 3" at bounding box center [795, 422] width 27 height 27
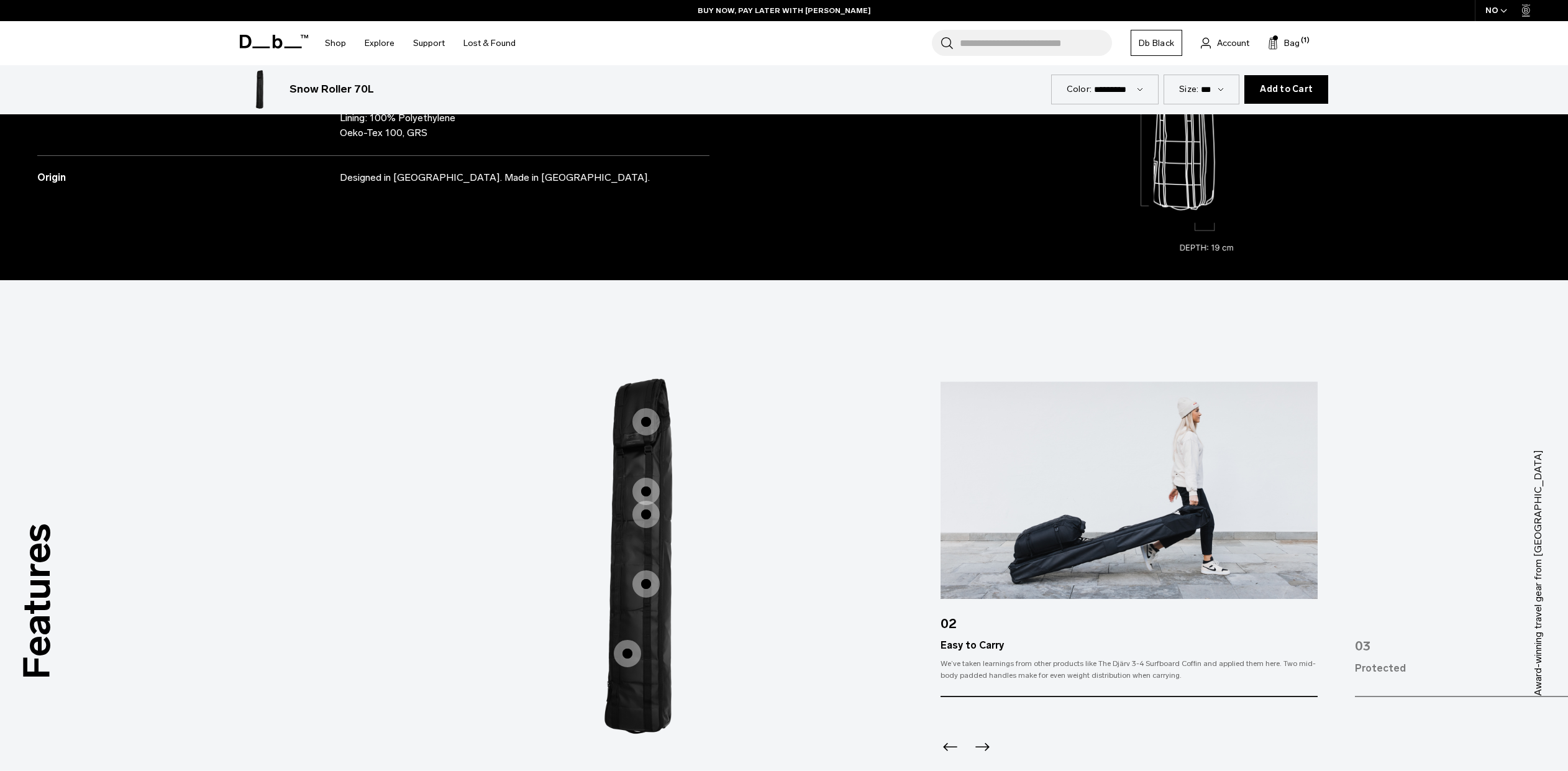
click at [291, 39] on icon at bounding box center [274, 41] width 68 height 14
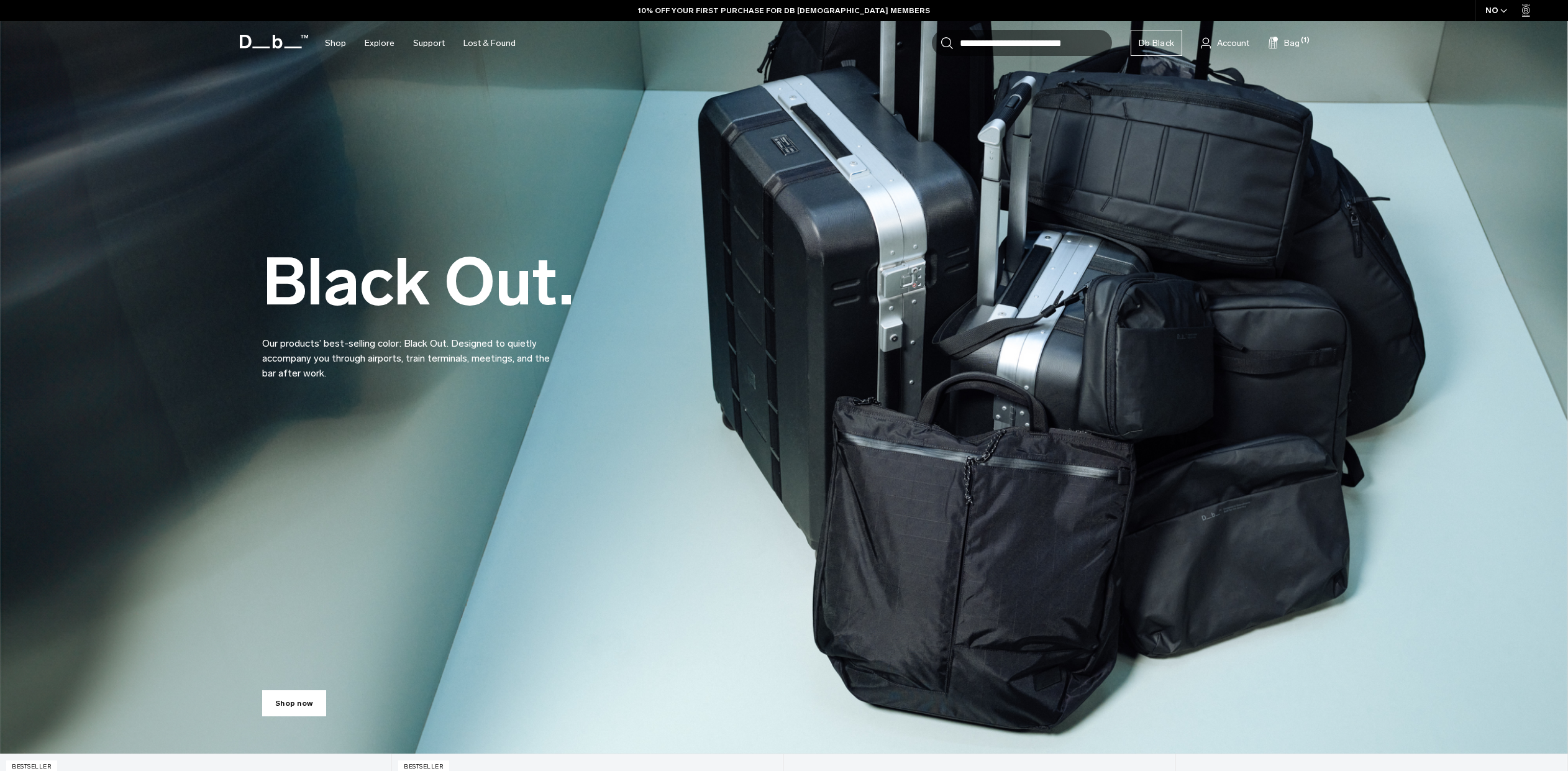
scroll to position [186, 0]
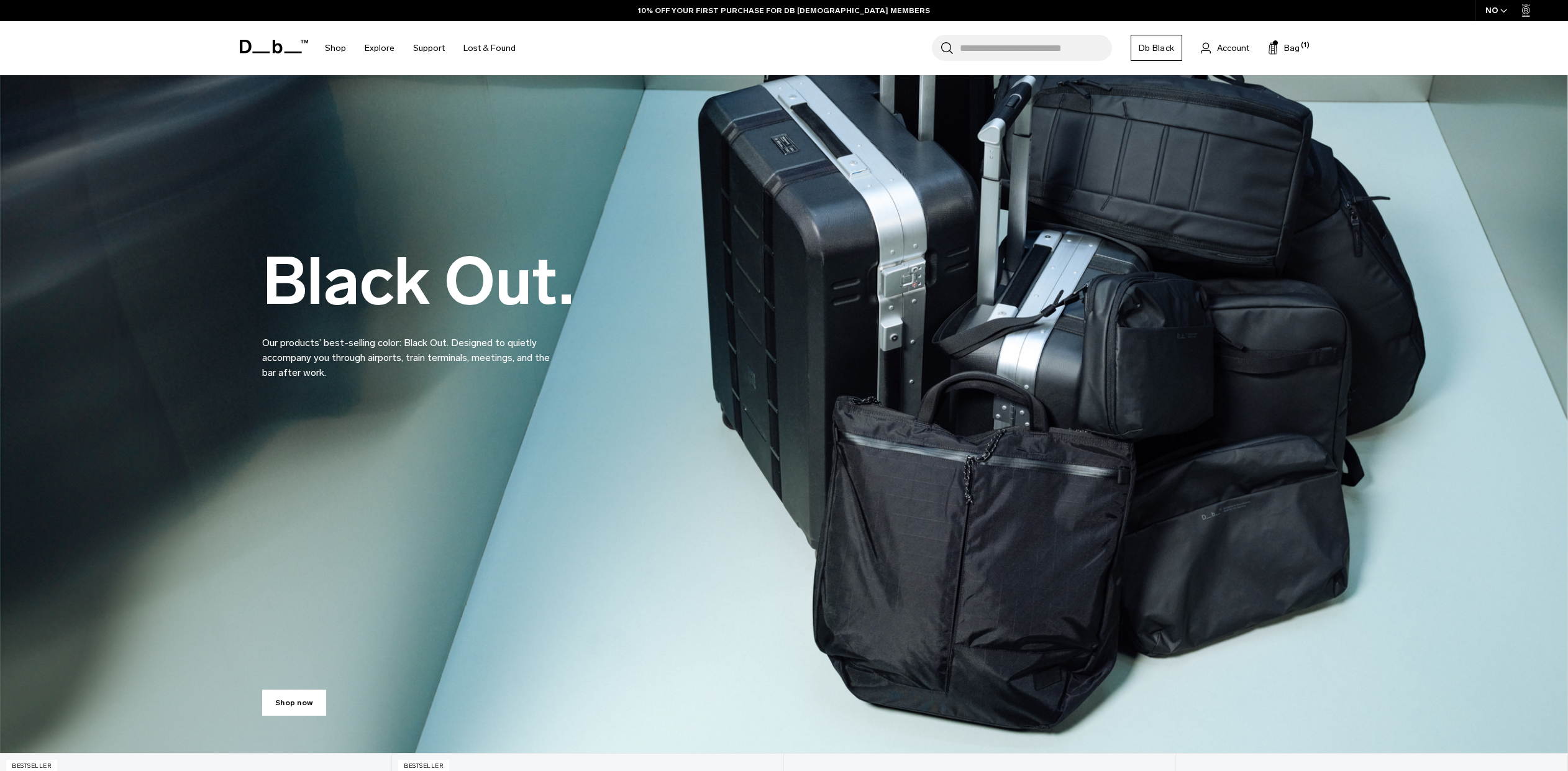
drag, startPoint x: 1199, startPoint y: 380, endPoint x: 1447, endPoint y: 501, distance: 275.9
click at [0, 0] on link "Black Out. Our products’ best-selling color: Black Out. Designed to quietly acc…" at bounding box center [0, 0] width 0 height 0
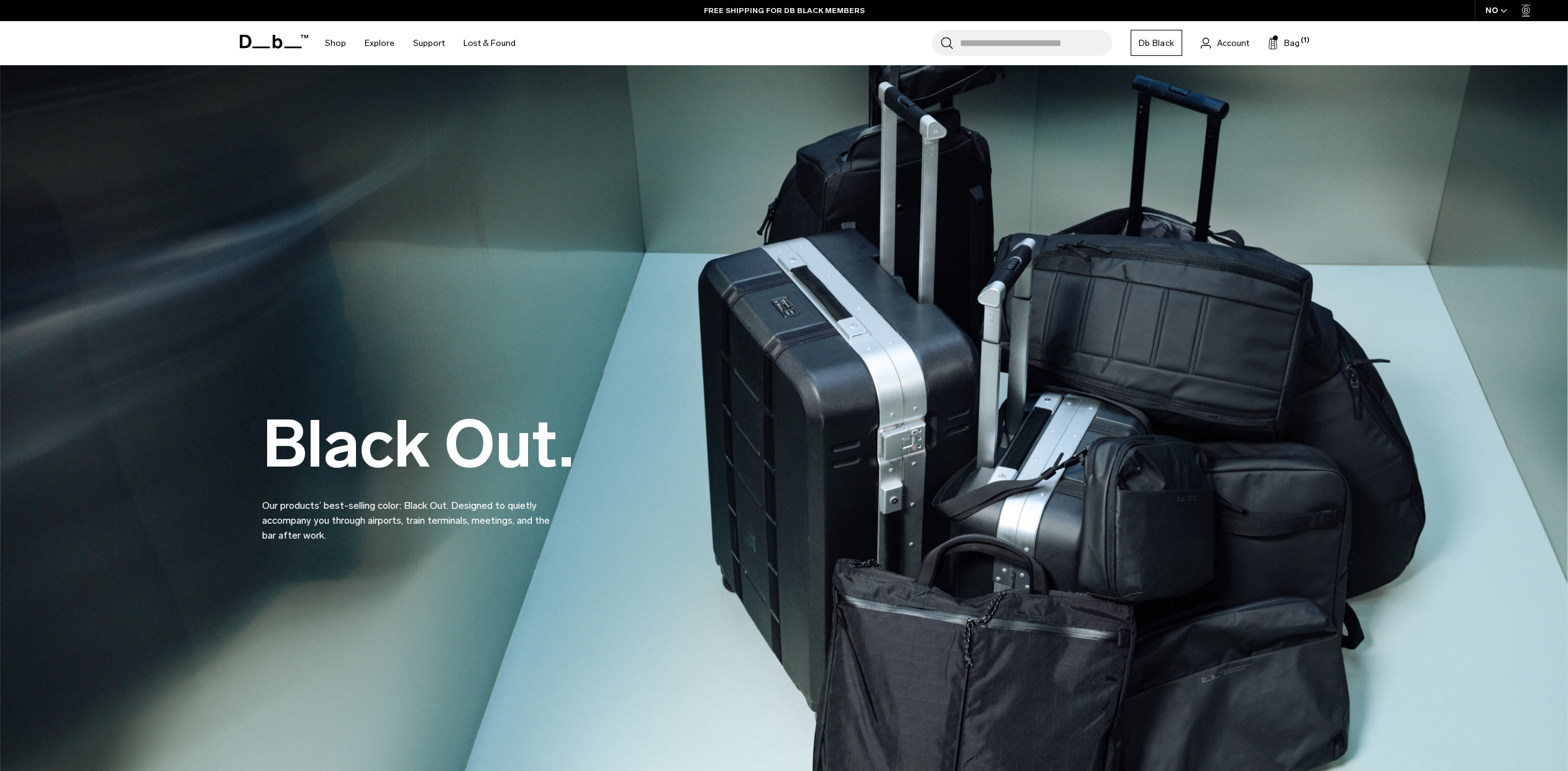
scroll to position [0, 0]
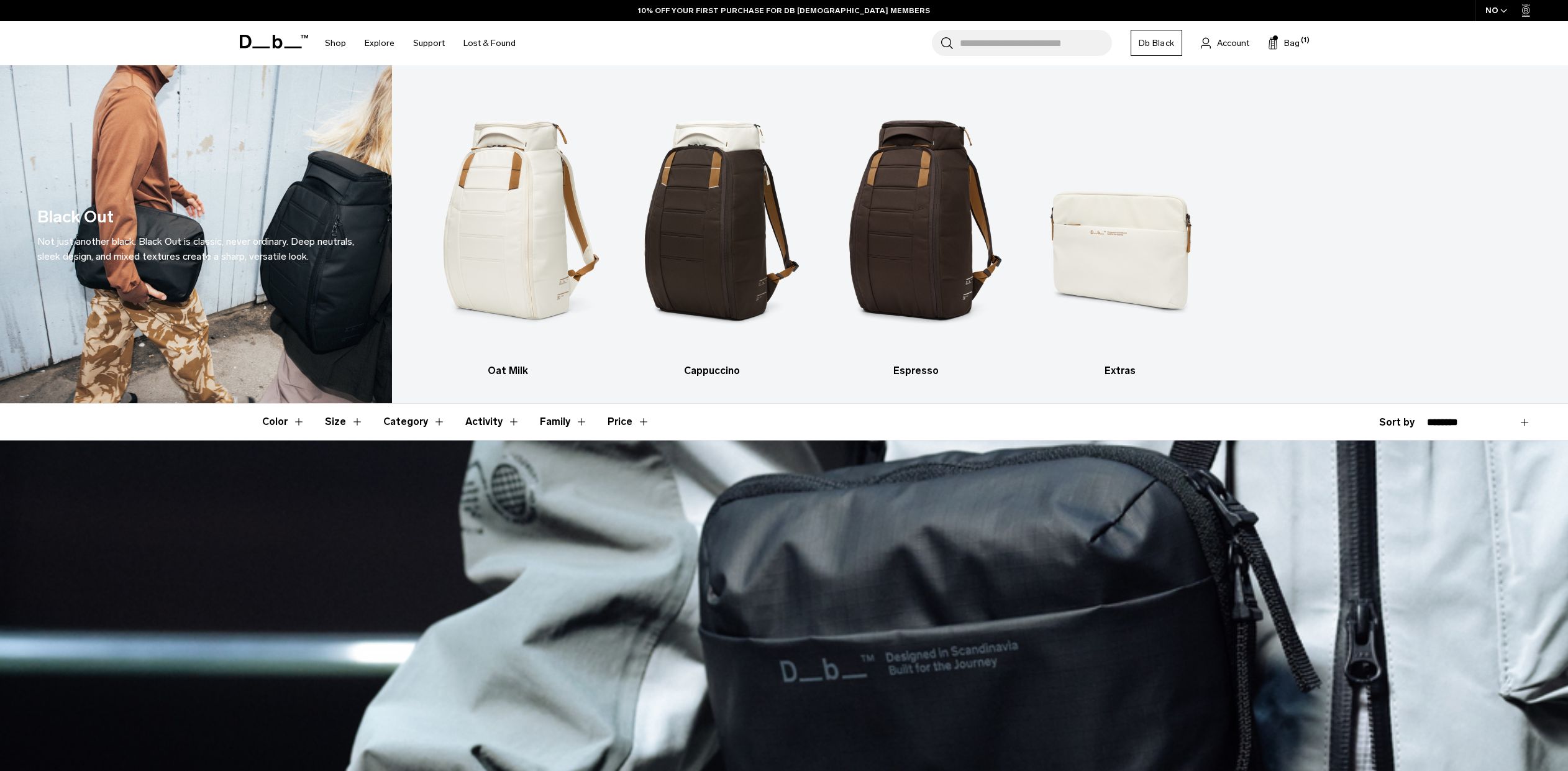
click at [244, 44] on icon at bounding box center [274, 41] width 68 height 14
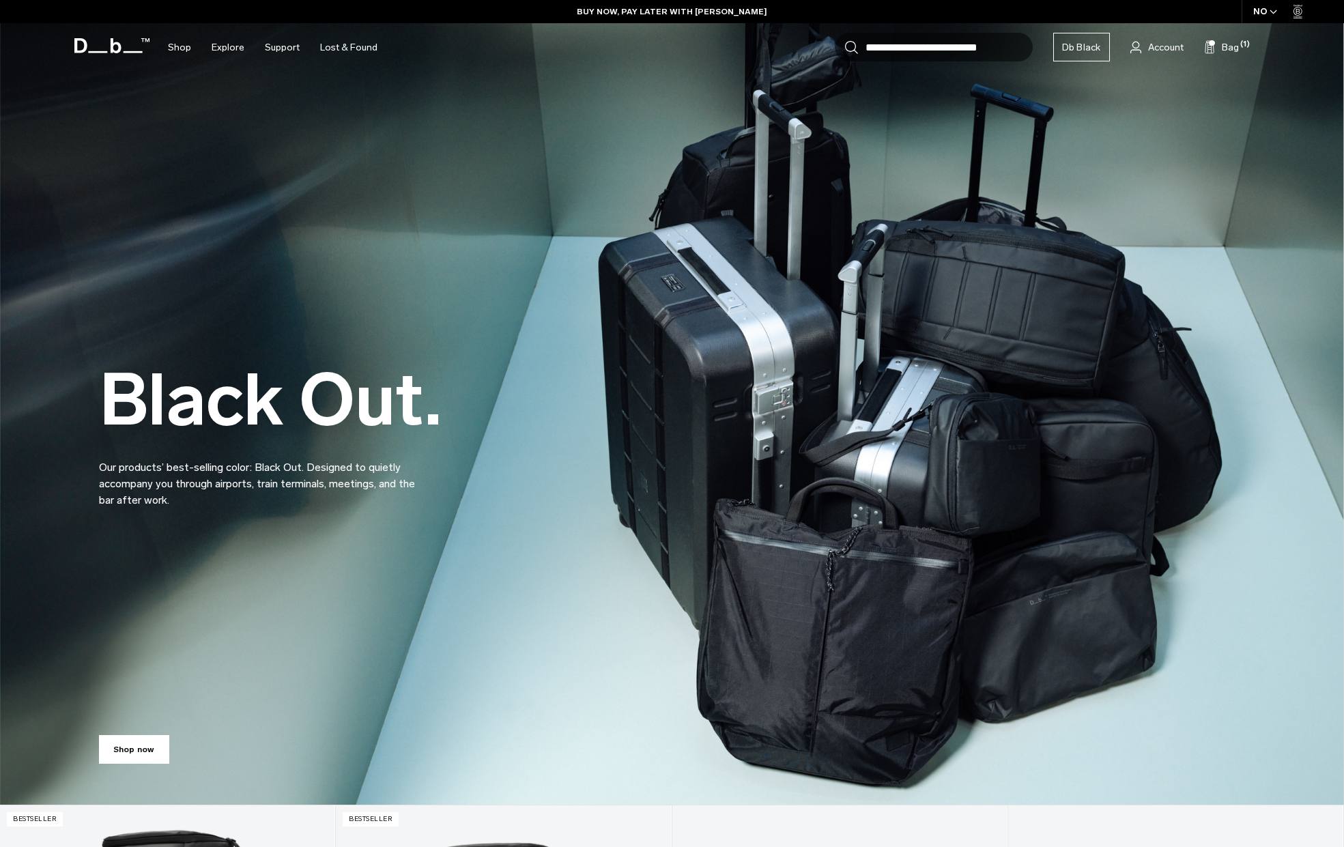
click at [1051, 353] on div "Black Out. Our products’ best-selling color: Black Out. Designed to quietly acc…" at bounding box center [672, 402] width 1147 height 294
